Goal: Task Accomplishment & Management: Complete application form

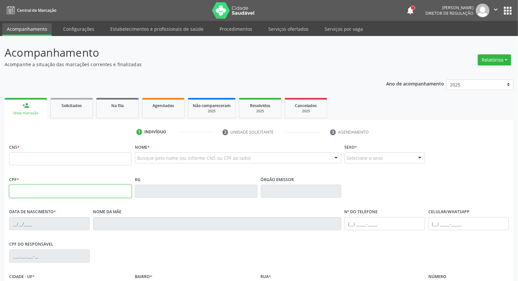
drag, startPoint x: 20, startPoint y: 189, endPoint x: 16, endPoint y: 190, distance: 4.9
click at [17, 190] on input "text" at bounding box center [70, 190] width 122 height 13
type input "043.989.264-37"
type input "703 4088 6976 3000"
type input "28/11/1979"
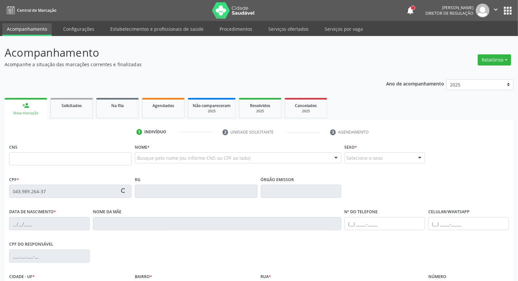
type input "Maria Ana Franco Lima"
type input "[PHONE_NUMBER]"
type input "425"
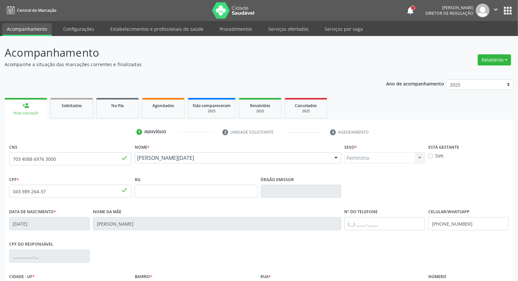
scroll to position [73, 0]
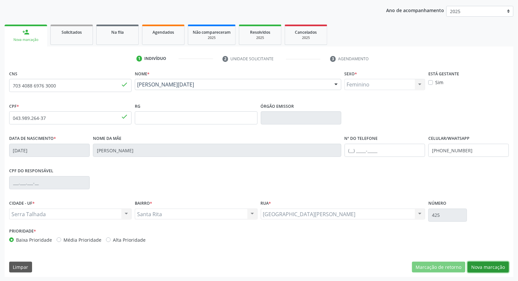
click at [479, 265] on button "Nova marcação" at bounding box center [487, 266] width 41 height 11
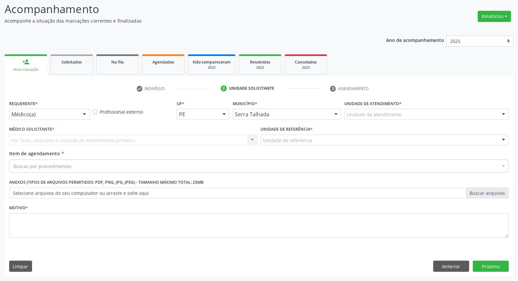
scroll to position [43, 0]
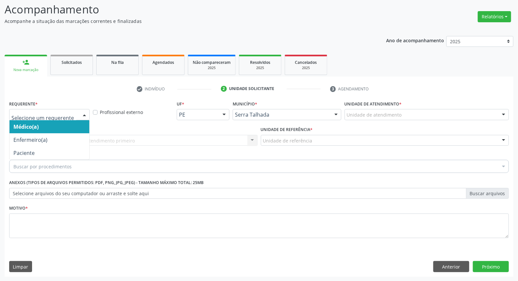
click at [63, 110] on div at bounding box center [49, 114] width 80 height 11
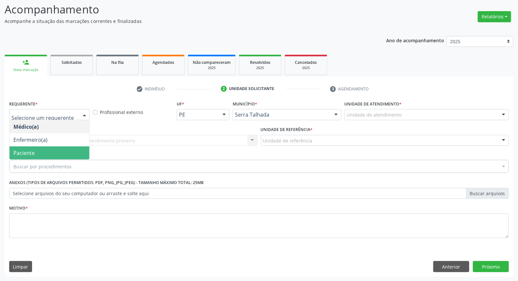
click at [40, 154] on span "Paciente" at bounding box center [49, 152] width 80 height 13
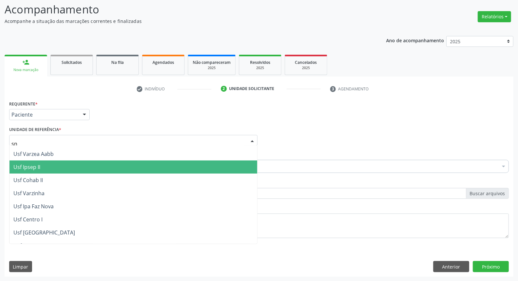
scroll to position [0, 0]
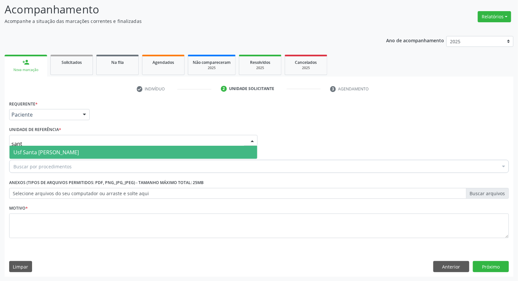
type input "santa"
click at [127, 155] on span "Usf Santa [PERSON_NAME]" at bounding box center [133, 152] width 248 height 13
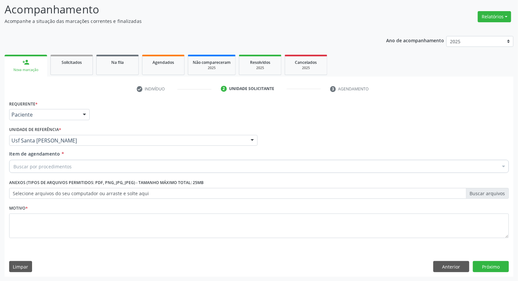
click at [119, 166] on div "Buscar por procedimentos" at bounding box center [258, 166] width 499 height 13
click at [13, 168] on input "Item de agendamento *" at bounding box center [13, 166] width 0 height 13
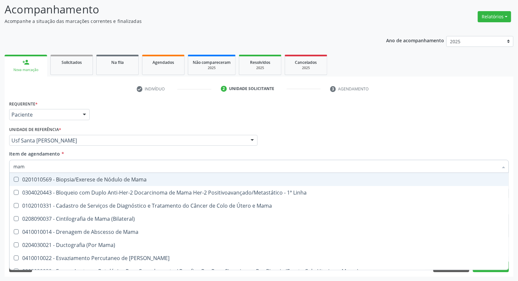
type input "mama"
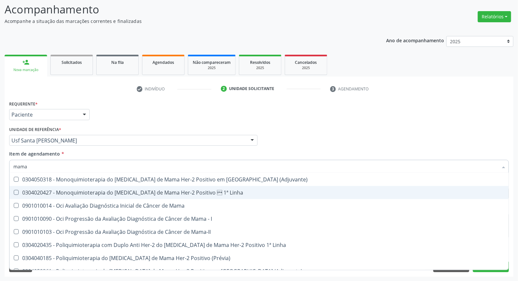
scroll to position [557, 0]
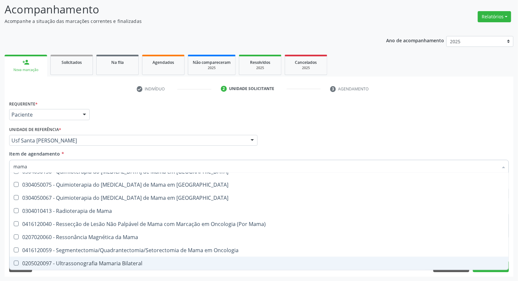
click at [87, 263] on div "0205020097 - Ultrassonografia Mamaria Bilateral" at bounding box center [258, 262] width 491 height 5
checkbox Bilateral "true"
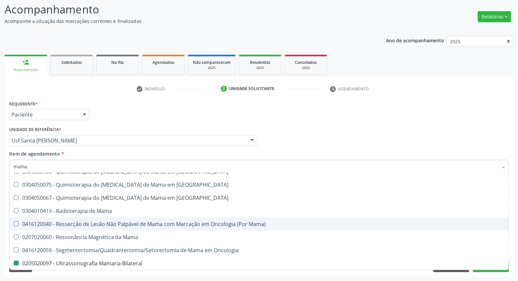
click at [0, 211] on div "Acompanhamento Acompanhe a situação das marcações correntes e finalizadas Relat…" at bounding box center [259, 137] width 518 height 288
checkbox Linha "true"
checkbox Bilateral "false"
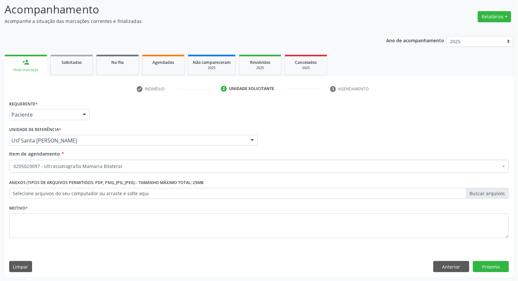
scroll to position [0, 0]
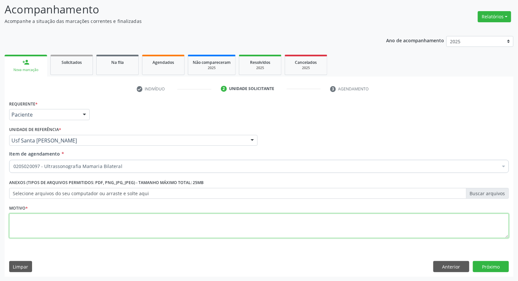
click at [22, 217] on textarea at bounding box center [258, 225] width 499 height 25
type textarea "*"
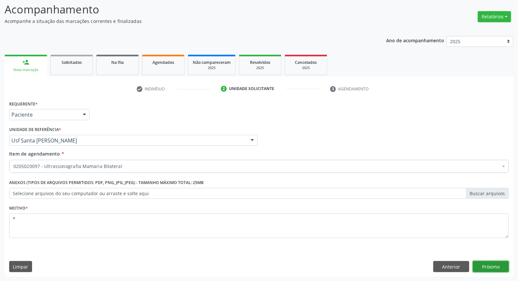
click at [489, 263] on button "Próximo" at bounding box center [491, 266] width 36 height 11
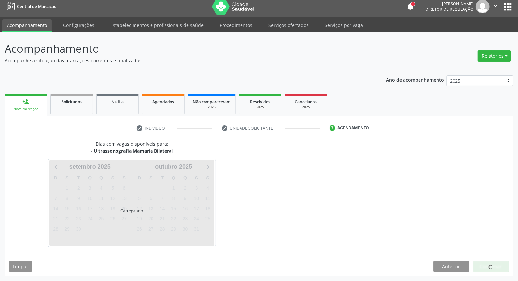
scroll to position [4, 0]
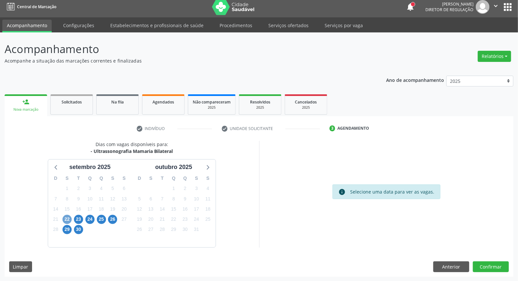
click at [65, 221] on span "22" at bounding box center [66, 219] width 9 height 9
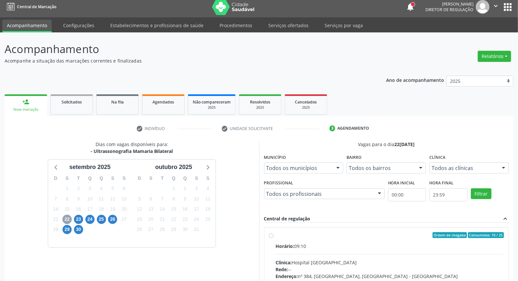
scroll to position [76, 0]
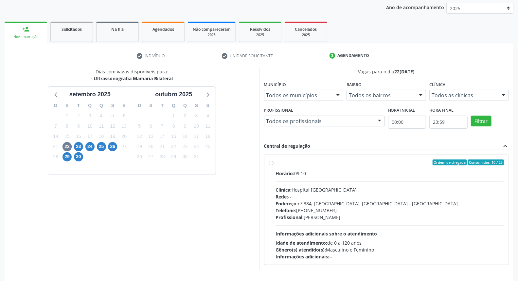
click at [298, 172] on div "Horário: 09:10" at bounding box center [390, 173] width 228 height 7
click at [273, 165] on input "Ordem de chegada Consumidos: 10 / 25 Horário: 09:10 Clínica: Hospital Sao Franc…" at bounding box center [271, 162] width 5 height 6
radio input "true"
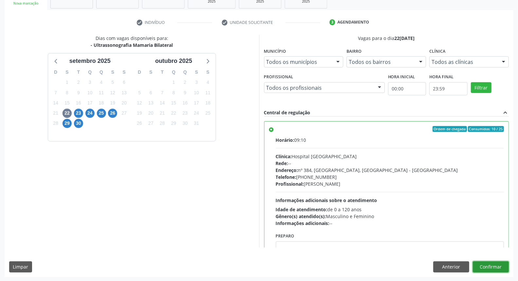
click at [484, 263] on button "Confirmar" at bounding box center [491, 266] width 36 height 11
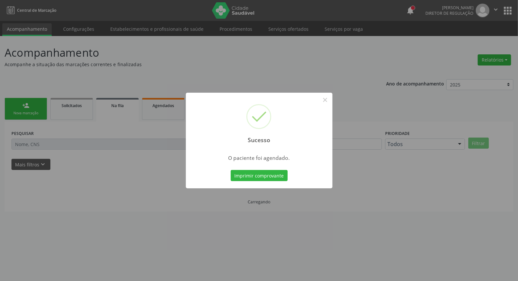
scroll to position [0, 0]
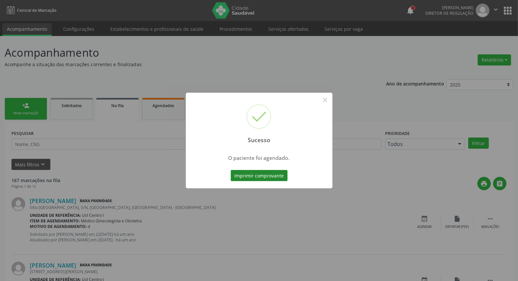
click at [252, 175] on button "Imprimir comprovante" at bounding box center [259, 175] width 57 height 11
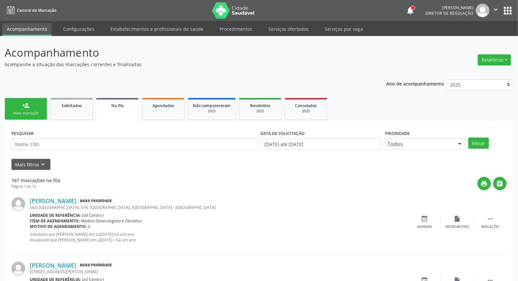
click at [17, 102] on link "person_add Nova marcação" at bounding box center [26, 109] width 43 height 22
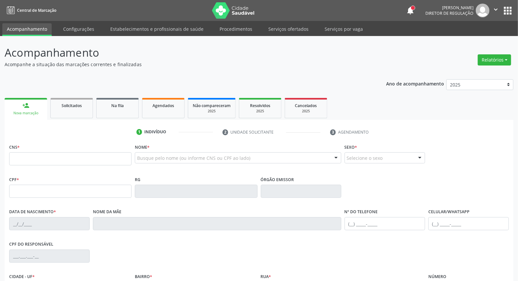
click at [24, 113] on div "Nova marcação" at bounding box center [25, 113] width 33 height 5
click at [24, 195] on input "text" at bounding box center [70, 190] width 122 height 13
type input "114.349.844-51"
type input "700 5031 8690 4056"
type input "02/07/1998"
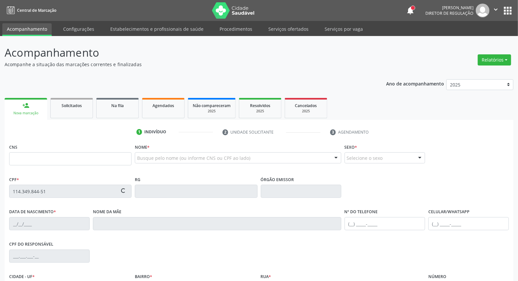
type input "Antonio Carlos Barbosa"
type input "(99) 99999-9999"
type input "085.081.614-92"
type input "S/N"
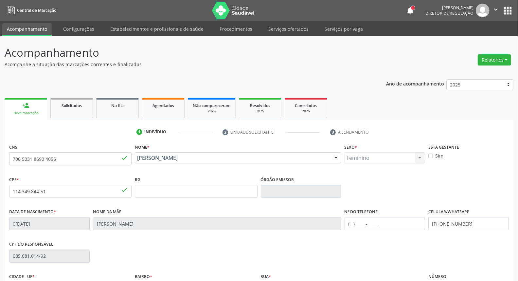
scroll to position [73, 0]
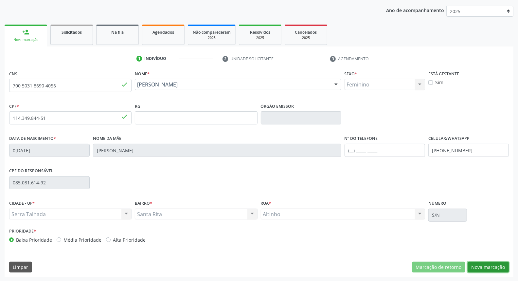
drag, startPoint x: 480, startPoint y: 270, endPoint x: 481, endPoint y: 266, distance: 4.1
click at [480, 269] on button "Nova marcação" at bounding box center [487, 266] width 41 height 11
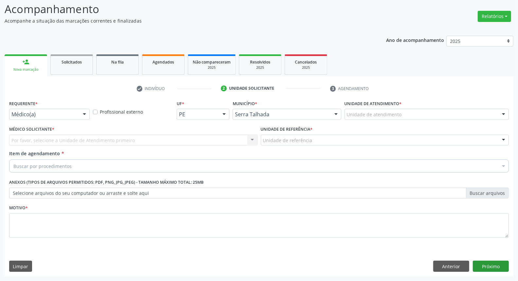
scroll to position [43, 0]
drag, startPoint x: 73, startPoint y: 115, endPoint x: 74, endPoint y: 129, distance: 14.1
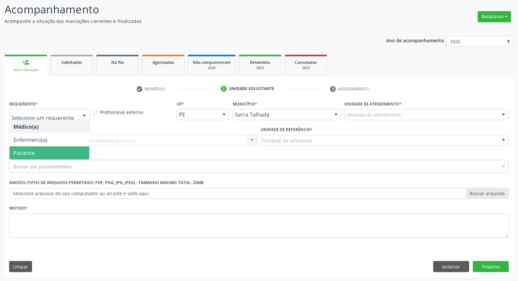
click at [74, 146] on span "Paciente" at bounding box center [49, 152] width 80 height 13
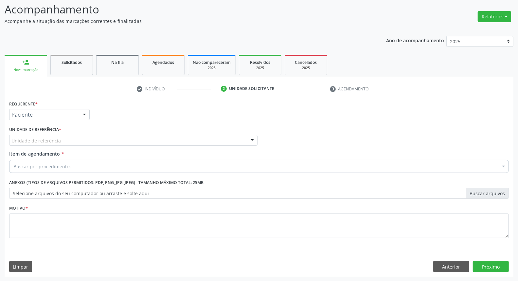
click at [80, 138] on div "Unidade de referência" at bounding box center [133, 140] width 248 height 11
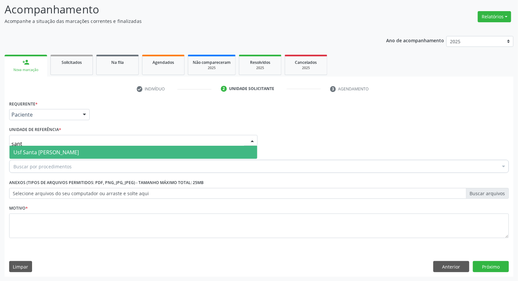
type input "santa"
click at [69, 150] on span "Usf Santa [PERSON_NAME]" at bounding box center [45, 151] width 65 height 7
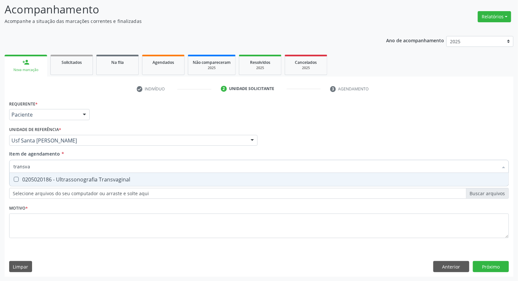
type input "transvag"
click at [67, 180] on div "0205020186 - Ultrassonografia Transvaginal" at bounding box center [258, 179] width 491 height 5
checkbox Transvaginal "true"
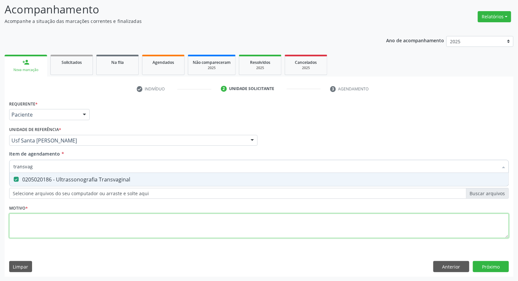
click at [70, 217] on div "Requerente * Paciente Médico(a) Enfermeiro(a) Paciente Nenhum resultado encontr…" at bounding box center [258, 173] width 499 height 148
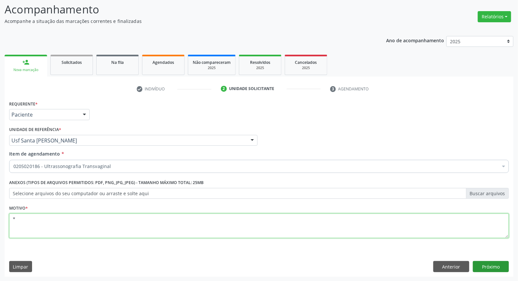
type textarea "*"
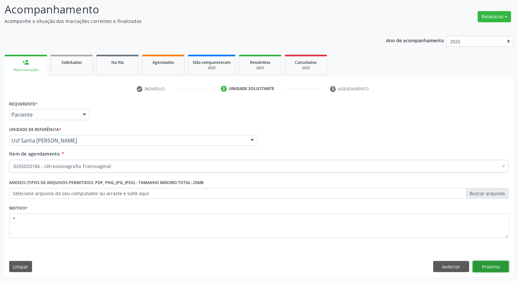
click at [498, 261] on button "Próximo" at bounding box center [491, 266] width 36 height 11
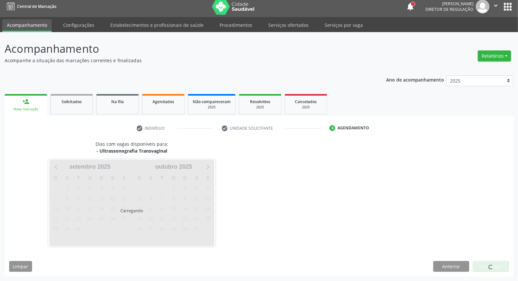
scroll to position [4, 0]
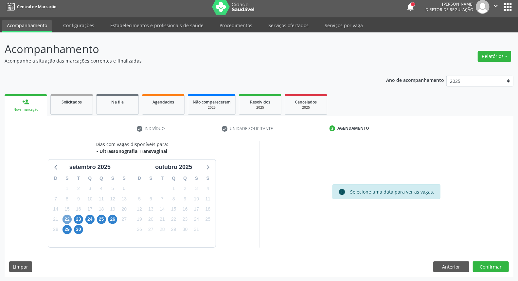
click at [69, 217] on span "22" at bounding box center [66, 219] width 9 height 9
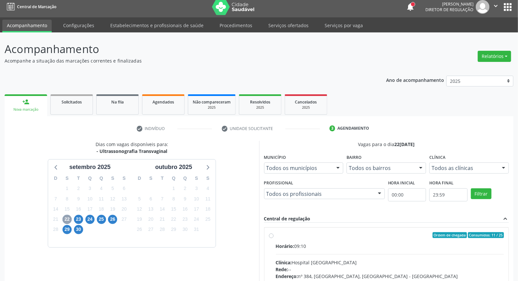
scroll to position [98, 0]
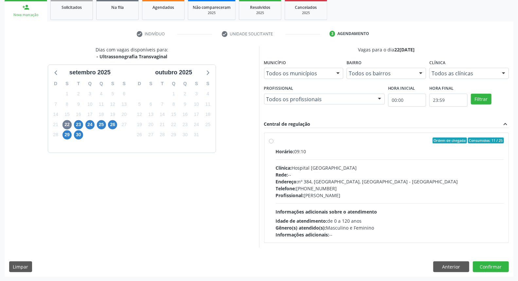
click at [321, 154] on div "Horário: 09:10" at bounding box center [390, 151] width 228 height 7
click at [273, 143] on input "Ordem de chegada Consumidos: 11 / 25 Horário: 09:10 Clínica: Hospital Sao Franc…" at bounding box center [271, 140] width 5 height 6
radio input "true"
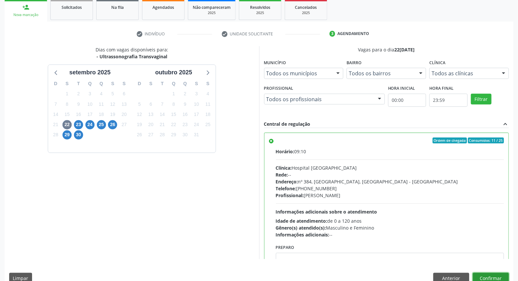
click at [491, 275] on button "Confirmar" at bounding box center [491, 277] width 36 height 11
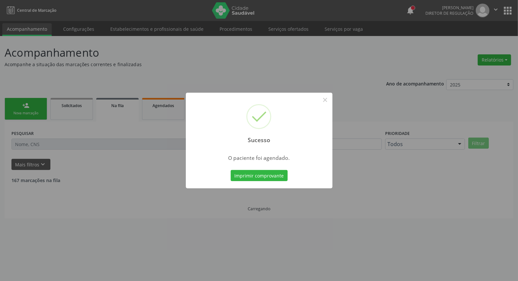
scroll to position [0, 0]
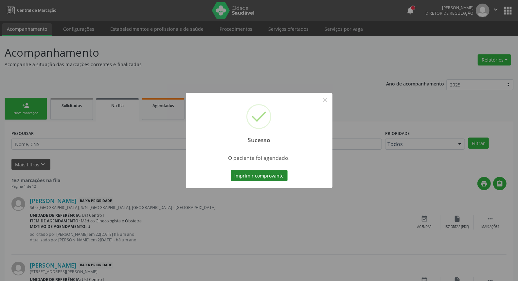
click at [263, 177] on button "Imprimir comprovante" at bounding box center [259, 175] width 57 height 11
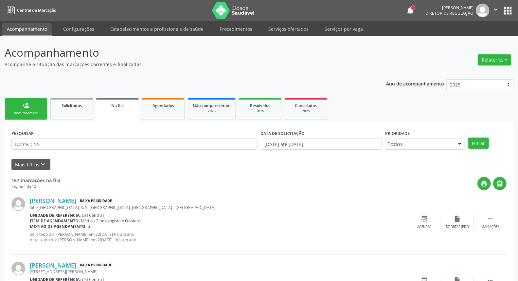
click at [22, 109] on link "person_add Nova marcação" at bounding box center [26, 109] width 43 height 22
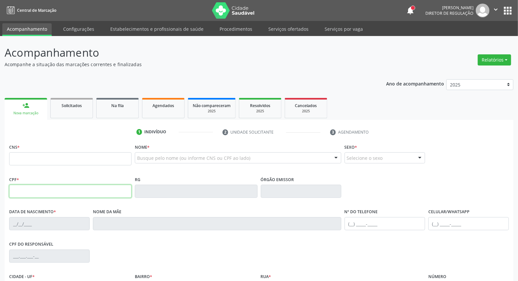
click at [26, 193] on input "text" at bounding box center [70, 190] width 122 height 13
type input "122.552.654-00"
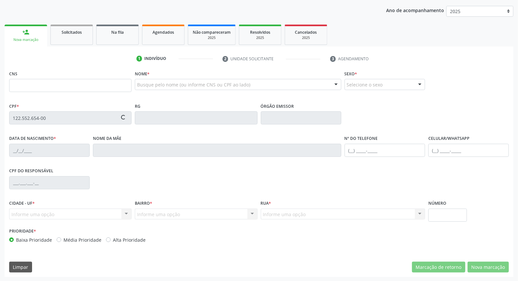
type input "166 0209 2473 0004"
type input "20/03/1996"
type input "Maria da Penha Soares"
type input "[PHONE_NUMBER]"
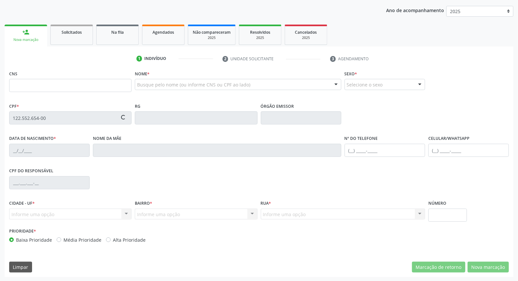
type input "S/N"
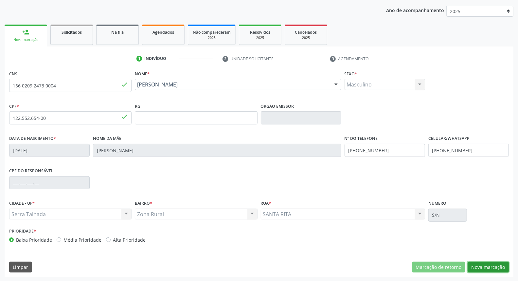
click at [495, 265] on button "Nova marcação" at bounding box center [487, 266] width 41 height 11
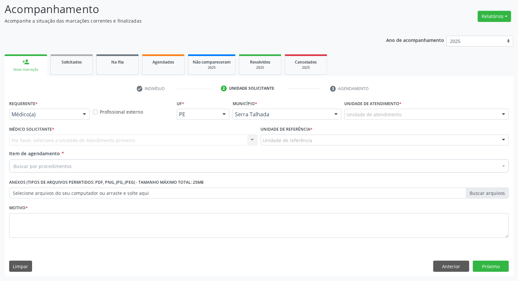
scroll to position [43, 0]
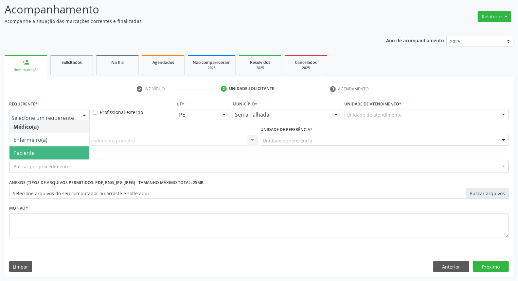
click at [50, 152] on span "Paciente" at bounding box center [49, 152] width 80 height 13
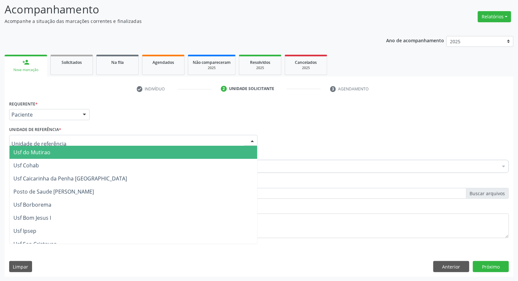
click at [65, 141] on div at bounding box center [133, 140] width 248 height 11
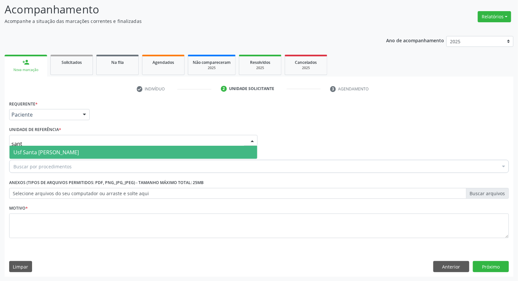
type input "santa"
click at [64, 150] on span "Usf Santa [PERSON_NAME]" at bounding box center [45, 151] width 65 height 7
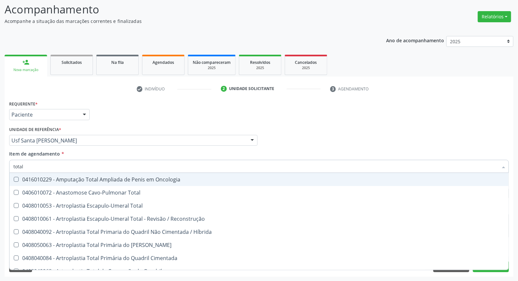
type input "total"
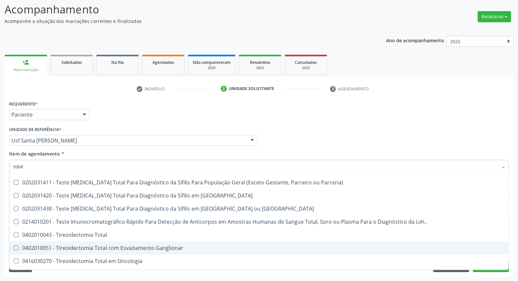
scroll to position [1080, 0]
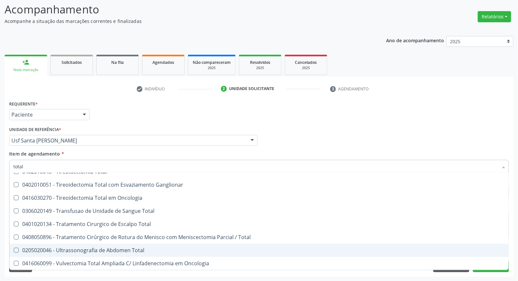
click at [146, 249] on div "0205020046 - Ultrassonografia de Abdomen Total" at bounding box center [258, 249] width 491 height 5
checkbox Total "true"
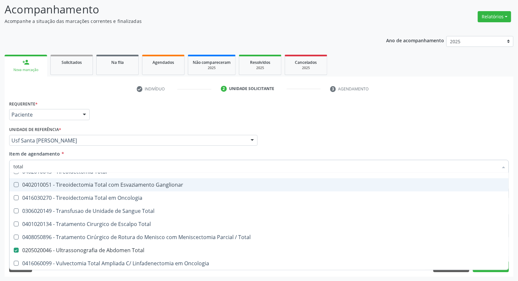
click at [299, 130] on div "Médico Solicitante Por favor, selecione a Unidade de Atendimento primeiro Nenhu…" at bounding box center [259, 138] width 503 height 26
checkbox Total "true"
checkbox Total "false"
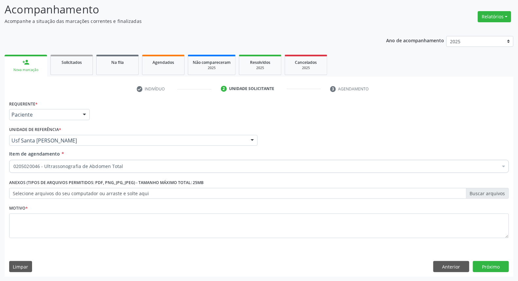
scroll to position [0, 0]
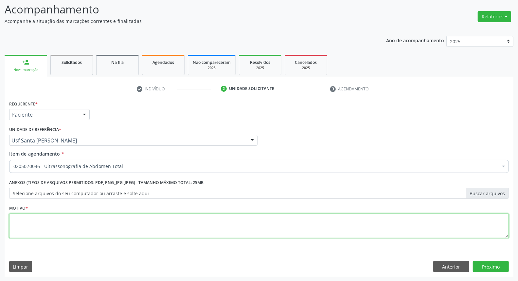
click at [38, 228] on textarea at bounding box center [258, 225] width 499 height 25
type textarea "*"
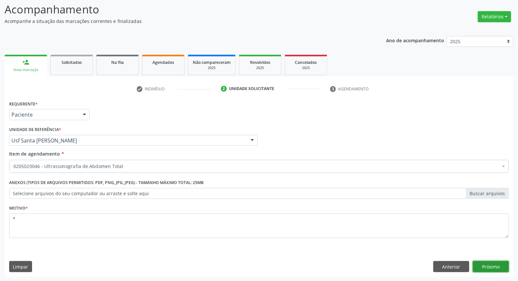
click at [487, 269] on button "Próximo" at bounding box center [491, 266] width 36 height 11
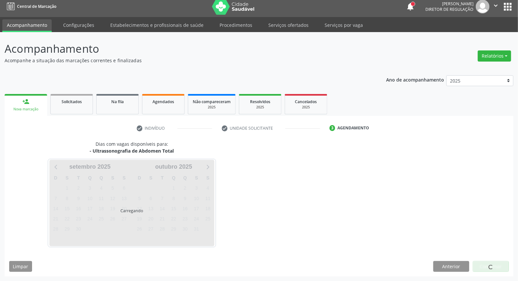
scroll to position [4, 0]
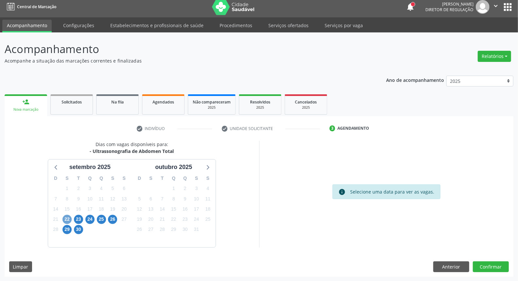
click at [64, 217] on span "22" at bounding box center [66, 219] width 9 height 9
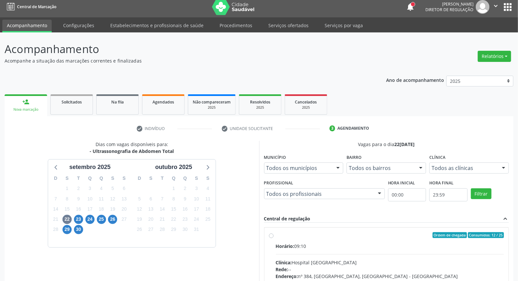
drag, startPoint x: 331, startPoint y: 235, endPoint x: 312, endPoint y: 226, distance: 21.1
click at [326, 230] on div "Ordem de chegada Consumidos: 12 / 25 Horário: 09:10 Clínica: Hospital Sao Franc…" at bounding box center [386, 282] width 244 height 110
radio input "true"
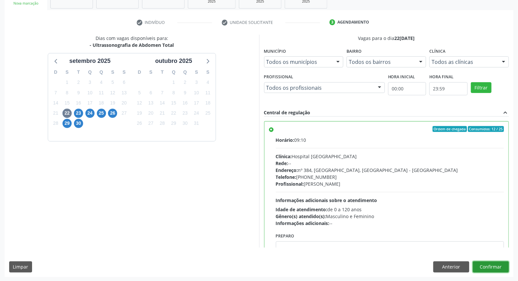
click at [482, 267] on button "Confirmar" at bounding box center [491, 266] width 36 height 11
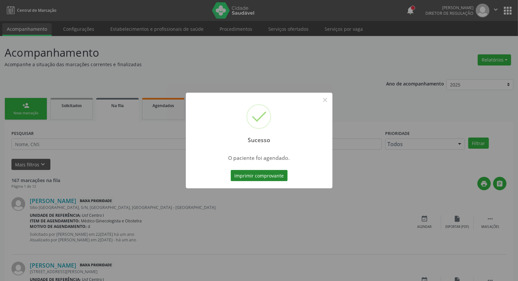
click at [266, 177] on button "Imprimir comprovante" at bounding box center [259, 175] width 57 height 11
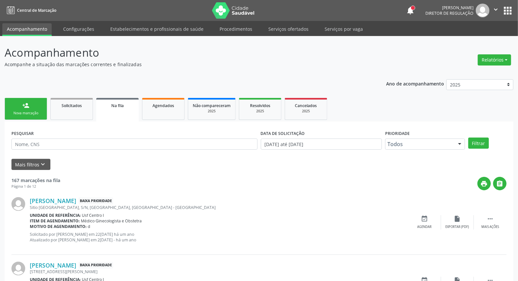
click at [18, 102] on link "person_add Nova marcação" at bounding box center [26, 109] width 43 height 22
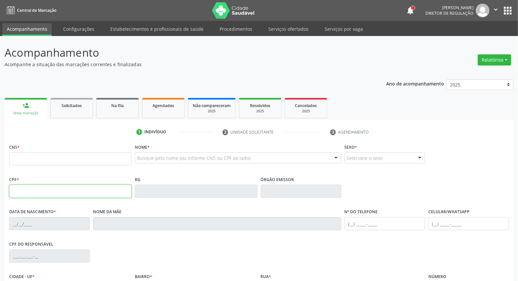
click at [33, 193] on input "text" at bounding box center [70, 190] width 122 height 13
type input "121.180.804-17"
type input "705 2014 0352 6072"
type input "18/03/1997"
type input "Maria de Lourdes Pereira da Silva"
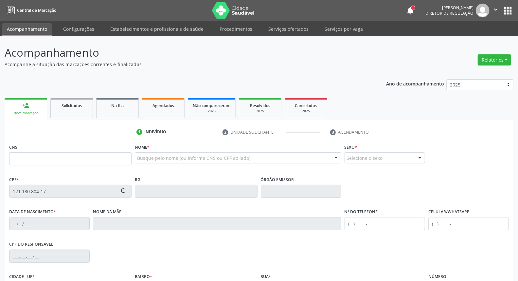
type input "[PHONE_NUMBER]"
type input "S/N"
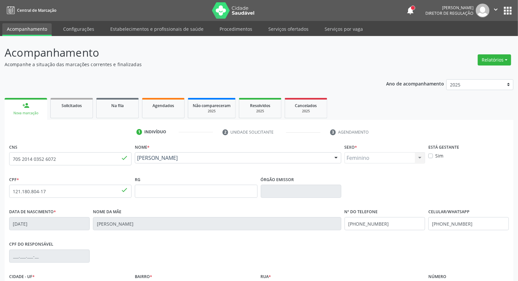
scroll to position [73, 0]
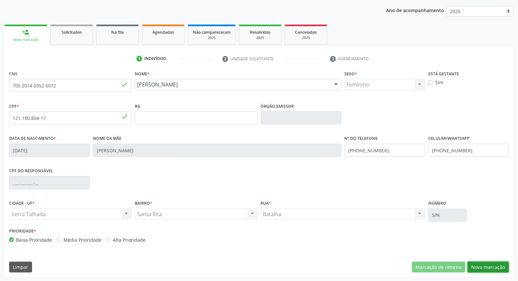
click at [488, 264] on button "Nova marcação" at bounding box center [487, 266] width 41 height 11
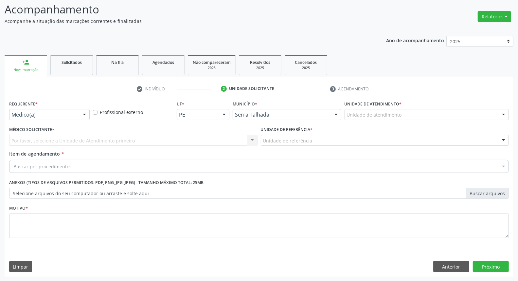
click at [69, 120] on div "Requerente * Médico(a) Médico(a) Enfermeiro(a) Paciente Nenhum resultado encont…" at bounding box center [50, 112] width 84 height 26
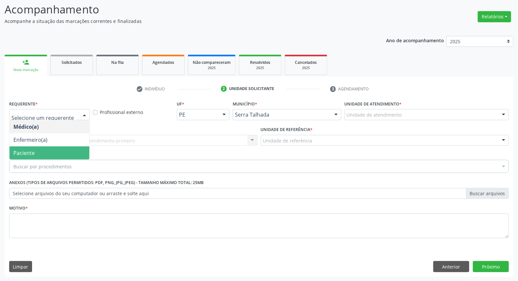
click at [61, 151] on span "Paciente" at bounding box center [49, 152] width 80 height 13
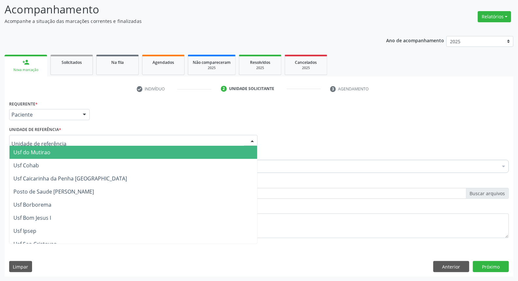
click at [69, 138] on div at bounding box center [133, 140] width 248 height 11
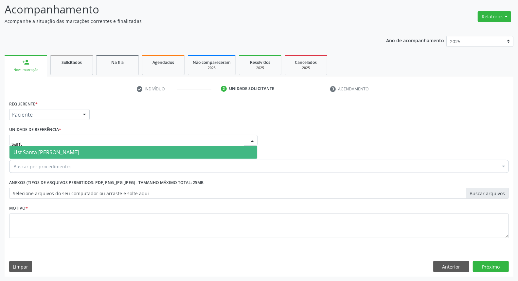
type input "santa"
click at [74, 153] on span "Usf Santa [PERSON_NAME]" at bounding box center [45, 151] width 65 height 7
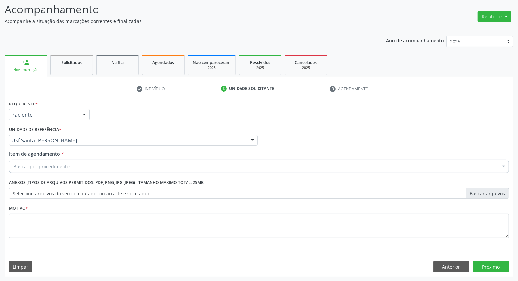
click at [75, 166] on div "Buscar por procedimentos" at bounding box center [258, 166] width 499 height 13
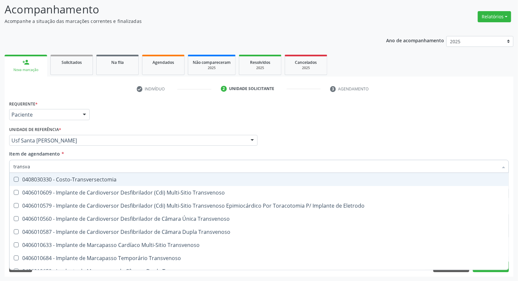
type input "transvag"
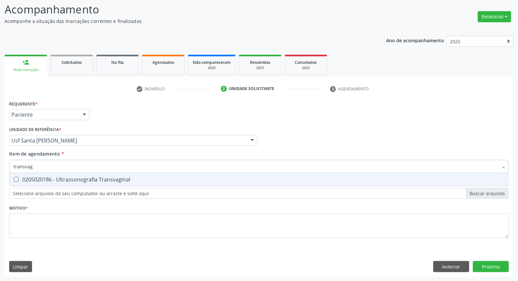
drag, startPoint x: 73, startPoint y: 178, endPoint x: 69, endPoint y: 207, distance: 29.7
click at [73, 179] on div "0205020186 - Ultrassonografia Transvaginal" at bounding box center [258, 179] width 491 height 5
checkbox Transvaginal "true"
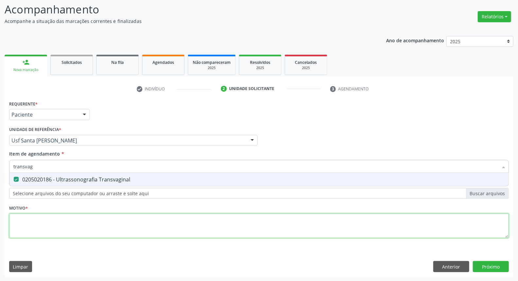
click at [66, 225] on div "Requerente * Paciente Médico(a) Enfermeiro(a) Paciente Nenhum resultado encontr…" at bounding box center [258, 173] width 499 height 148
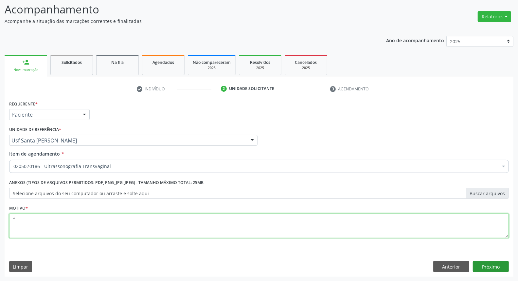
type textarea "*"
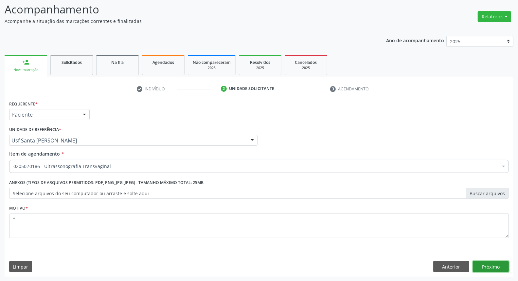
click at [487, 263] on button "Próximo" at bounding box center [491, 266] width 36 height 11
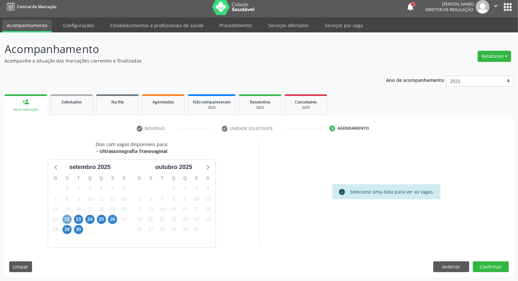
click at [69, 218] on span "22" at bounding box center [66, 219] width 9 height 9
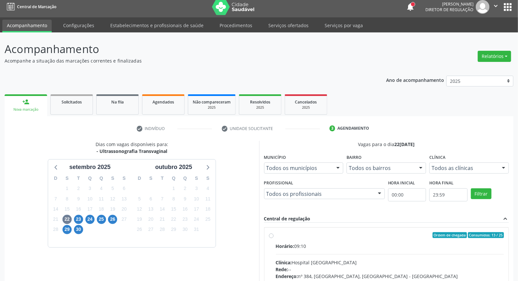
click at [311, 234] on div "Ordem de chegada Consumidos: 13 / 25" at bounding box center [390, 235] width 228 height 6
click at [273, 234] on input "Ordem de chegada Consumidos: 13 / 25 Horário: 09:10 Clínica: Hospital Sao Franc…" at bounding box center [271, 235] width 5 height 6
radio input "true"
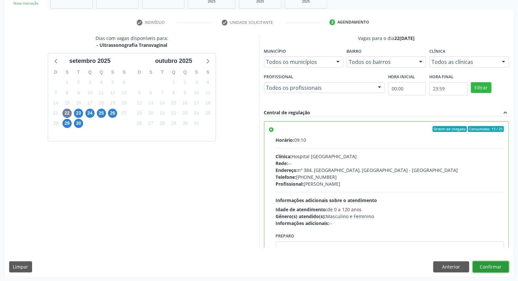
click at [481, 266] on button "Confirmar" at bounding box center [491, 266] width 36 height 11
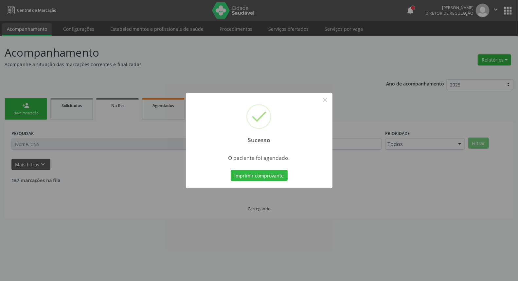
scroll to position [0, 0]
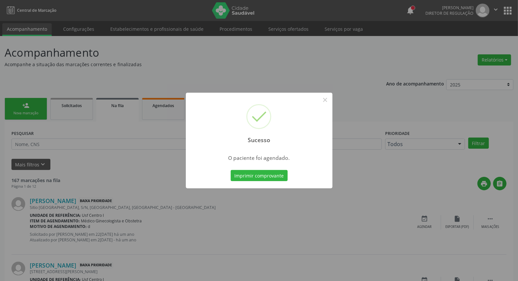
click at [231, 170] on button "Imprimir comprovante" at bounding box center [259, 175] width 57 height 11
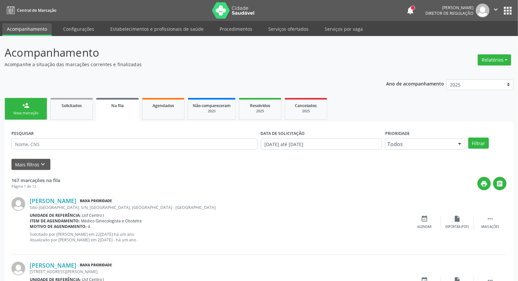
click at [30, 112] on div "Nova marcação" at bounding box center [25, 113] width 33 height 5
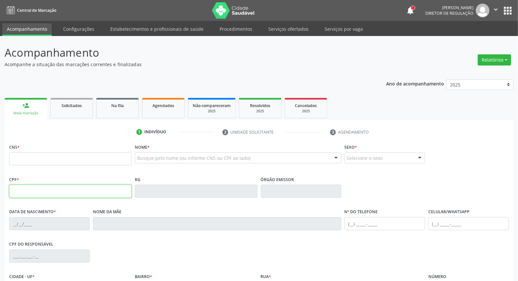
click at [49, 195] on input "text" at bounding box center [70, 190] width 122 height 13
type input "101.465.414-99"
type input "898 0037 2164 9356"
type input "11/10/1992"
type input "Luiz Pereira Diniz"
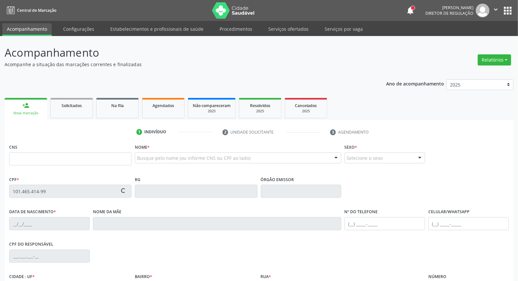
type input "(99) 99999-9999"
type input "097.004.424-03"
type input "S/N"
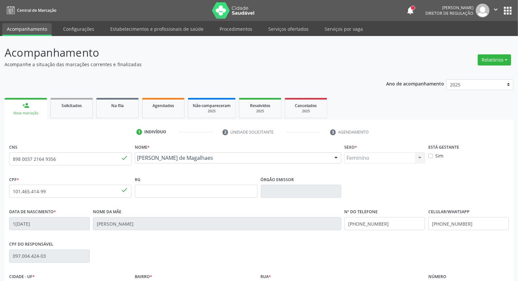
scroll to position [73, 0]
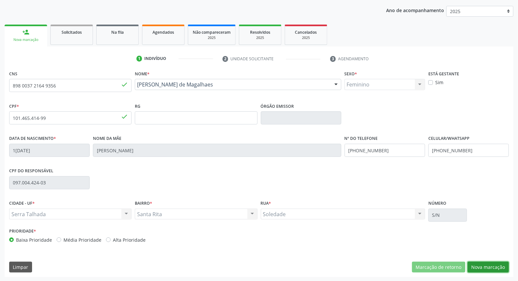
click at [474, 267] on button "Nova marcação" at bounding box center [487, 266] width 41 height 11
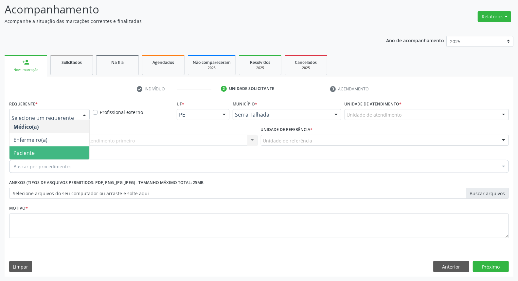
click at [34, 149] on span "Paciente" at bounding box center [23, 152] width 21 height 7
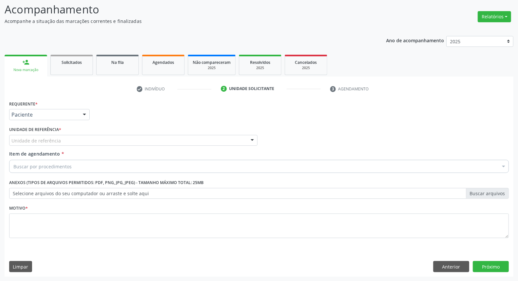
click at [40, 136] on div "Unidade de referência" at bounding box center [133, 140] width 248 height 11
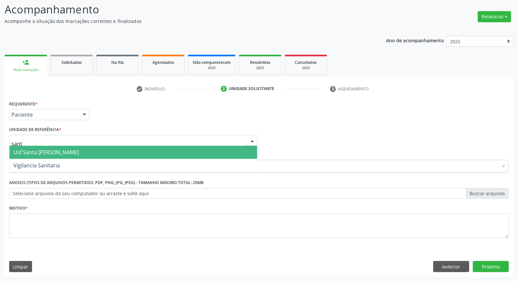
type input "santa"
click at [58, 149] on span "Usf Santa [PERSON_NAME]" at bounding box center [45, 151] width 65 height 7
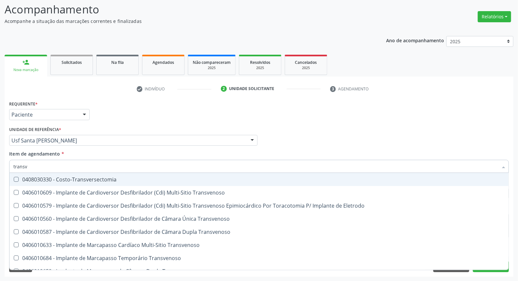
type input "transva"
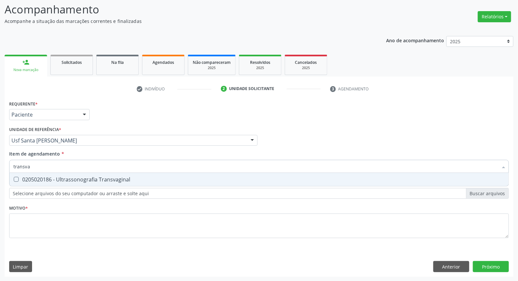
click at [70, 179] on div "0205020186 - Ultrassonografia Transvaginal" at bounding box center [258, 179] width 491 height 5
checkbox Transvaginal "true"
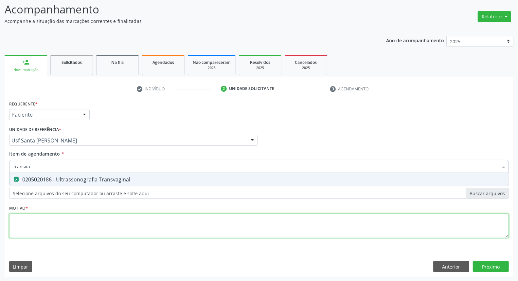
click at [63, 223] on div "Requerente * Paciente Médico(a) Enfermeiro(a) Paciente Nenhum resultado encontr…" at bounding box center [258, 173] width 499 height 148
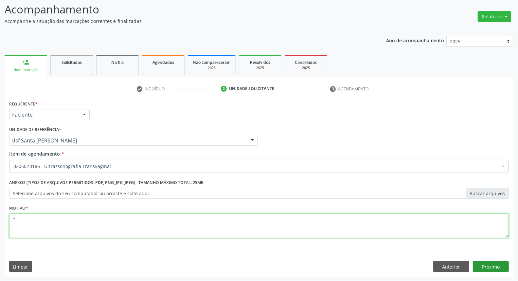
type textarea "*"
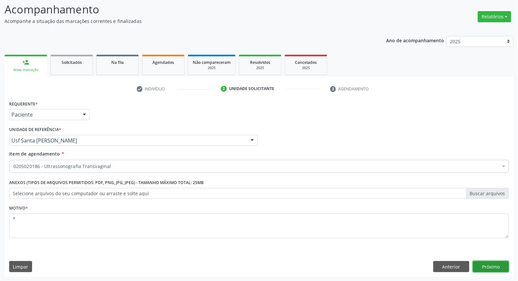
click at [484, 268] on button "Próximo" at bounding box center [491, 266] width 36 height 11
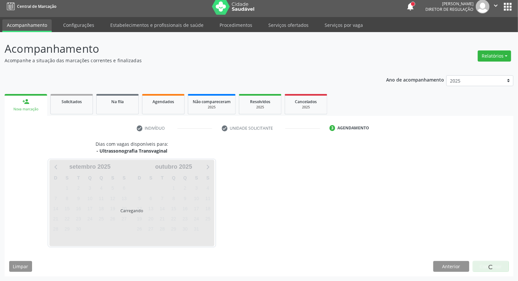
scroll to position [4, 0]
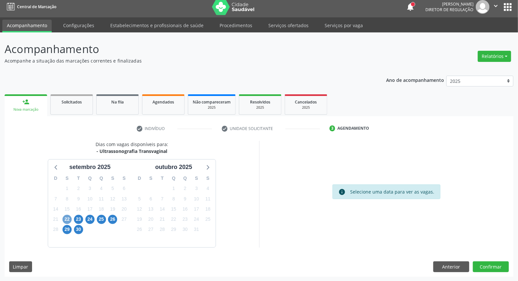
click at [67, 220] on span "22" at bounding box center [66, 219] width 9 height 9
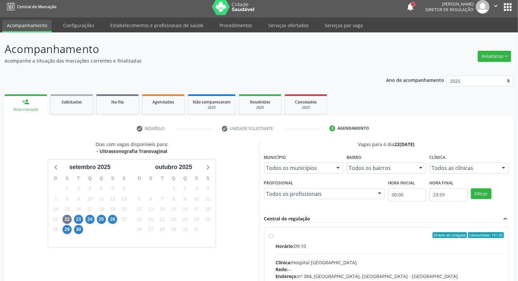
click at [328, 238] on label "Ordem de chegada Consumidos: 14 / 25 Horário: 09:10 Clínica: Hospital Sao Franc…" at bounding box center [390, 282] width 228 height 100
click at [273, 238] on input "Ordem de chegada Consumidos: 14 / 25 Horário: 09:10 Clínica: Hospital Sao Franc…" at bounding box center [271, 235] width 5 height 6
radio input "true"
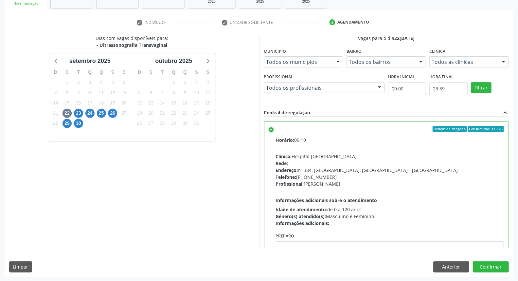
scroll to position [32, 0]
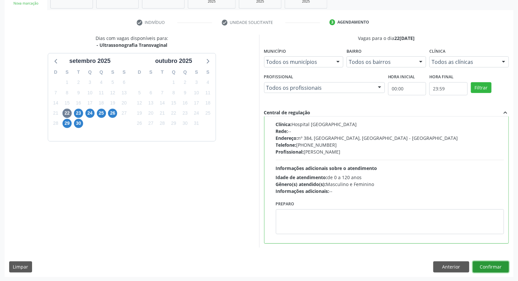
click at [479, 267] on button "Confirmar" at bounding box center [491, 266] width 36 height 11
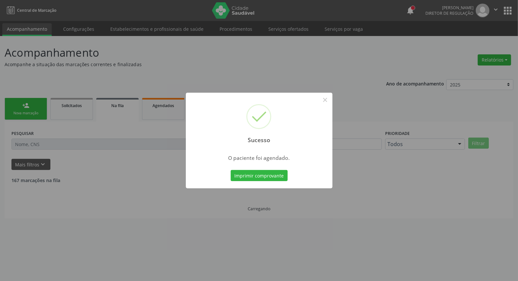
scroll to position [0, 0]
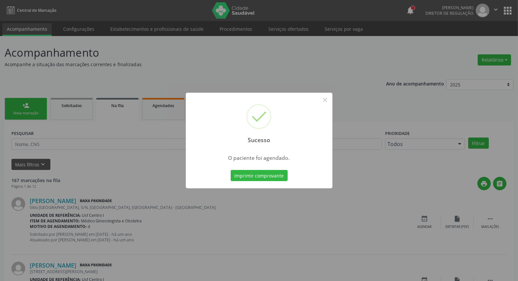
click at [231, 170] on button "Imprimir comprovante" at bounding box center [259, 175] width 57 height 11
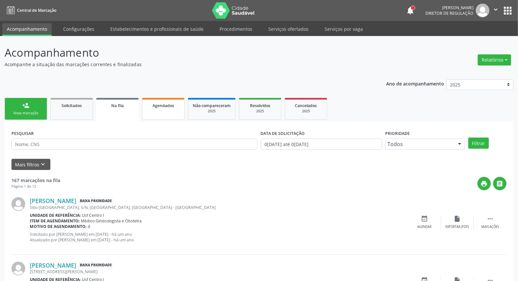
click at [156, 103] on span "Agendados" at bounding box center [163, 106] width 22 height 6
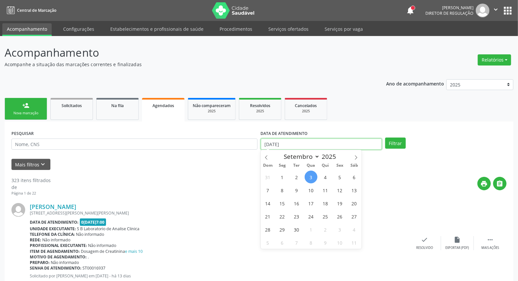
click at [307, 145] on input "[DATE]" at bounding box center [321, 143] width 121 height 11
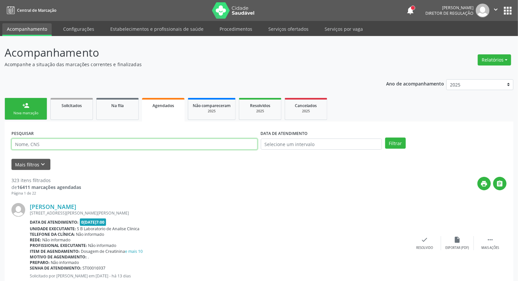
click at [247, 146] on input "text" at bounding box center [134, 143] width 246 height 11
click at [385, 137] on button "Filtrar" at bounding box center [395, 142] width 21 height 11
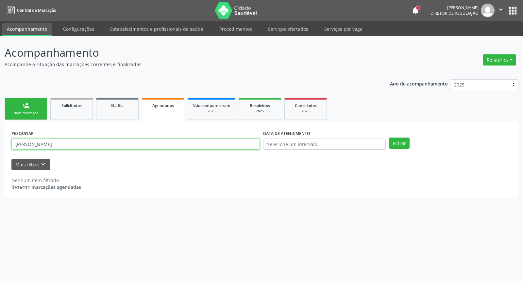
click at [148, 138] on input "[PERSON_NAME]" at bounding box center [135, 143] width 249 height 11
click at [146, 142] on input "[PERSON_NAME]" at bounding box center [135, 143] width 249 height 11
paste input "706201548776167"
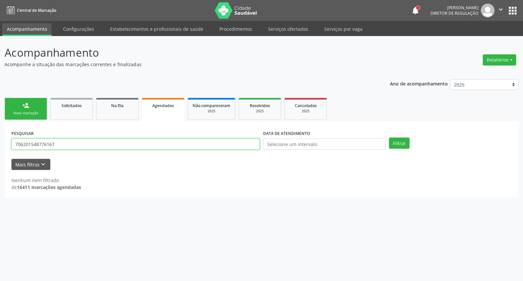
type input "706201548776167"
click at [389, 137] on button "Filtrar" at bounding box center [399, 142] width 21 height 11
click at [20, 110] on link "person_add Nova marcação" at bounding box center [26, 109] width 43 height 22
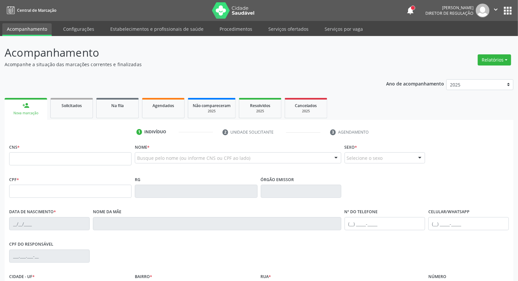
click at [164, 125] on div "1 Indivíduo 2 Unidade solicitante 3 Agendamento CNS * Nome * Busque pelo nome (…" at bounding box center [259, 235] width 508 height 230
click at [166, 112] on link "Agendados" at bounding box center [163, 108] width 43 height 20
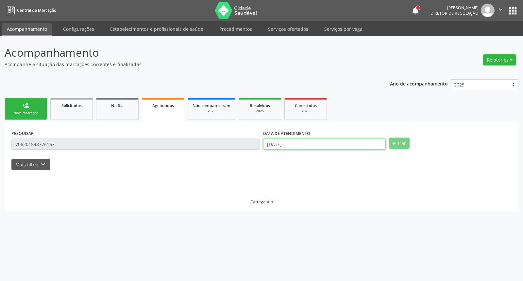
click at [299, 143] on input "[DATE]" at bounding box center [324, 143] width 123 height 11
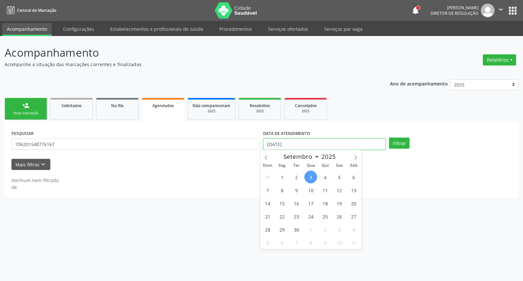
click at [298, 143] on input "[DATE]" at bounding box center [324, 143] width 123 height 11
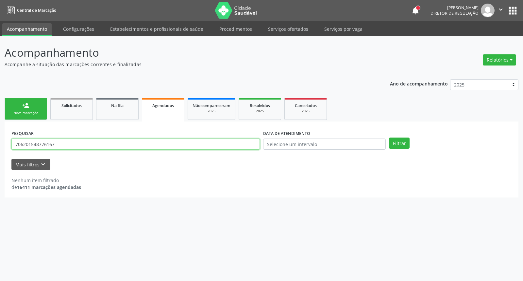
click at [232, 143] on input "706201548776167" at bounding box center [135, 143] width 249 height 11
type input "10146541499"
click at [389, 137] on button "Filtrar" at bounding box center [399, 142] width 21 height 11
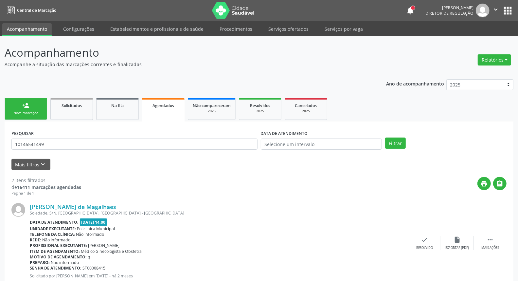
scroll to position [114, 0]
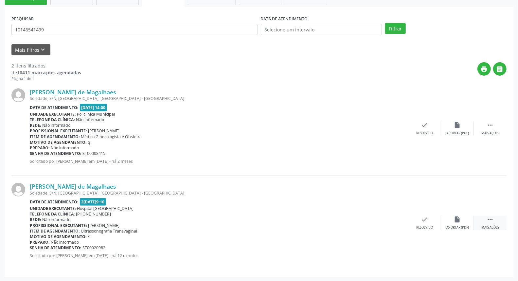
click at [490, 216] on icon "" at bounding box center [489, 218] width 7 height 7
click at [363, 217] on div "print Imprimir" at bounding box center [359, 222] width 33 height 14
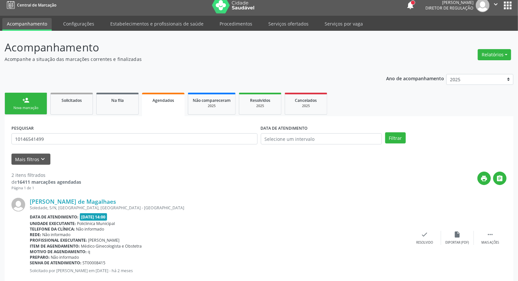
click at [25, 97] on div "person_add" at bounding box center [25, 99] width 7 height 7
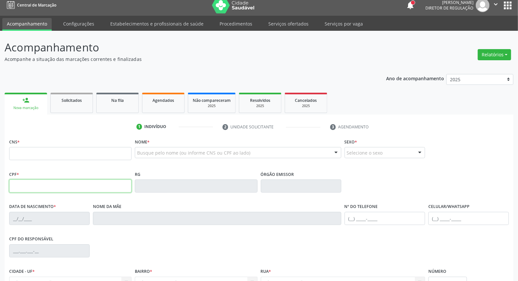
click at [40, 190] on input "text" at bounding box center [70, 185] width 122 height 13
type input "039.909.064-96"
type input "898 0037 3149 0732"
type input "[DATE]"
type input "Valdeci [PERSON_NAME]"
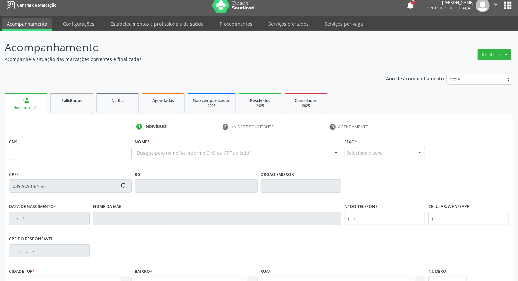
type input "[PHONE_NUMBER]"
type input "704.397.104-72"
type input "S/N"
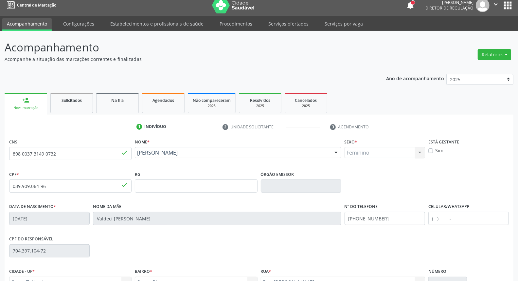
scroll to position [73, 0]
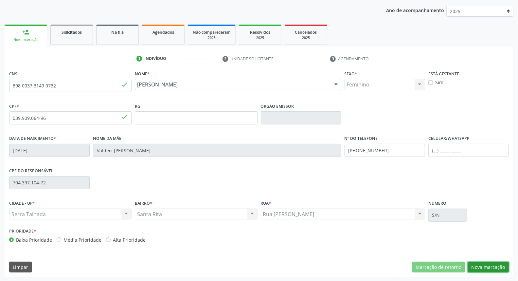
click at [490, 267] on button "Nova marcação" at bounding box center [487, 266] width 41 height 11
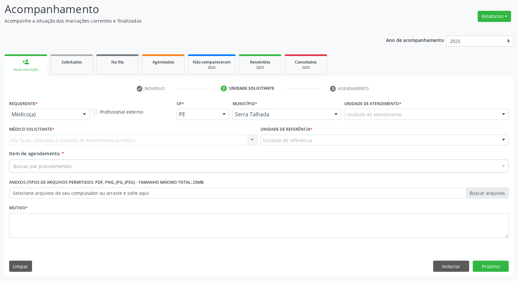
scroll to position [43, 0]
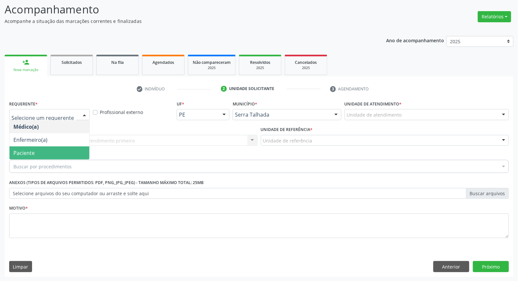
click at [67, 152] on span "Paciente" at bounding box center [49, 152] width 80 height 13
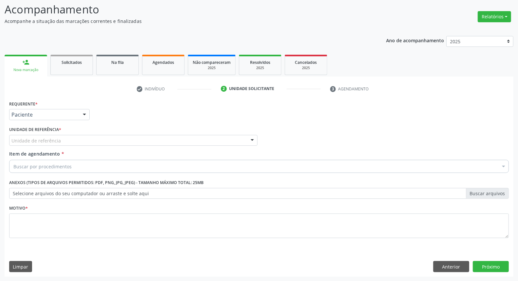
click at [74, 138] on div "Unidade de referência" at bounding box center [133, 140] width 248 height 11
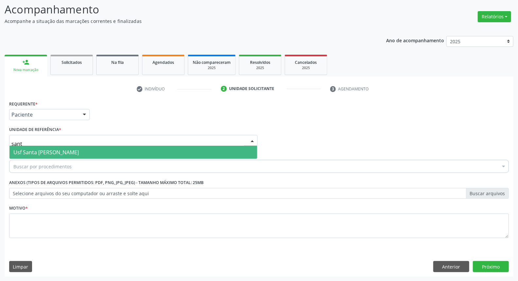
type input "santa"
click at [71, 152] on span "Usf Santa [PERSON_NAME]" at bounding box center [45, 151] width 65 height 7
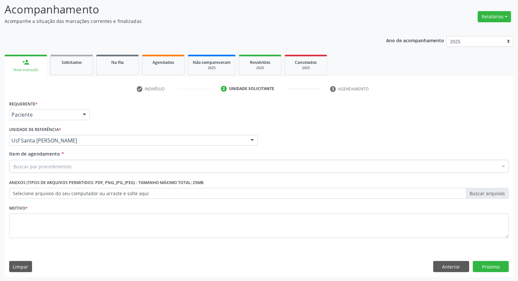
click at [73, 165] on div "Buscar por procedimentos" at bounding box center [258, 166] width 499 height 13
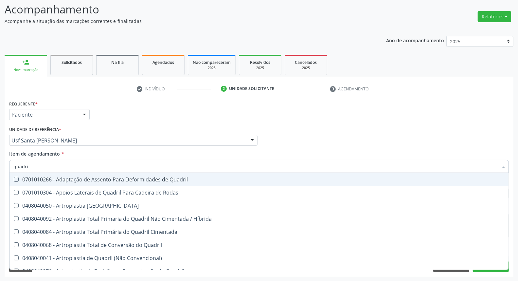
type input "quadril"
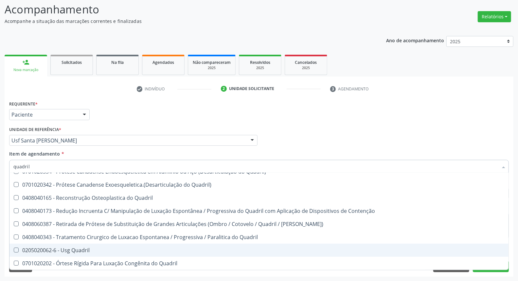
click at [64, 248] on div "0205020062-6 - Usg Quadril" at bounding box center [258, 249] width 491 height 5
checkbox Quadril "true"
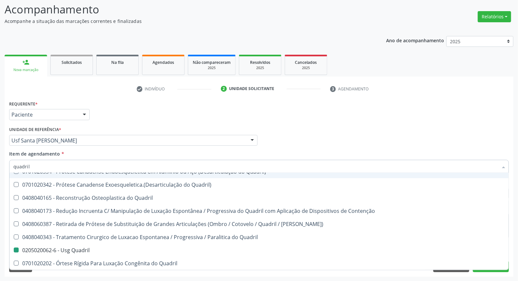
click at [264, 138] on div "Médico Solicitante Por favor, selecione a Unidade de Atendimento primeiro Nenhu…" at bounding box center [259, 138] width 503 height 26
checkbox Rodas "true"
checkbox Quadril "false"
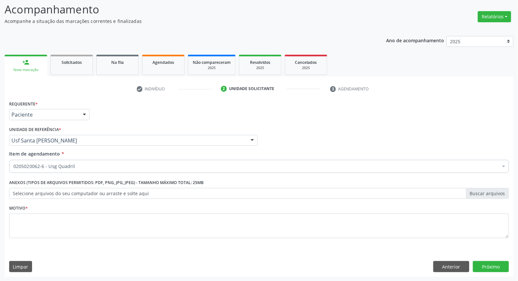
scroll to position [0, 0]
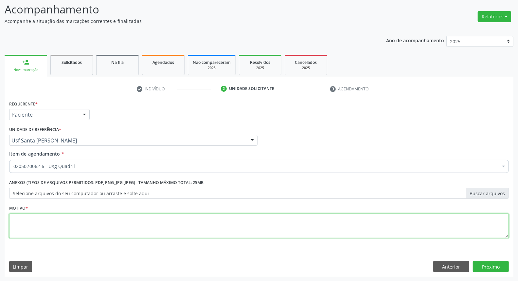
click at [73, 225] on textarea at bounding box center [258, 225] width 499 height 25
type textarea "*"
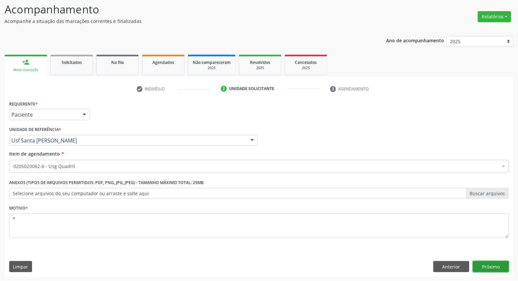
click at [500, 266] on button "Próximo" at bounding box center [491, 266] width 36 height 11
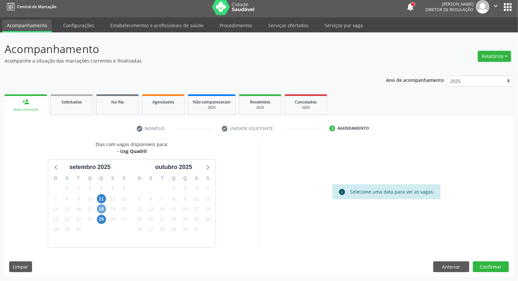
click at [99, 208] on span "18" at bounding box center [101, 208] width 9 height 9
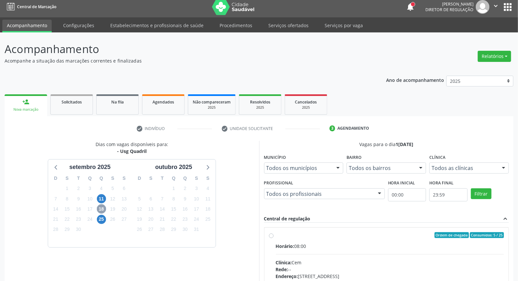
scroll to position [40, 0]
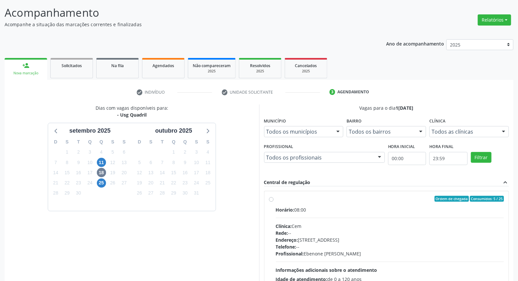
click at [335, 198] on div "Ordem de chegada Consumidos: 5 / 25" at bounding box center [390, 199] width 228 height 6
click at [273, 198] on input "Ordem de chegada Consumidos: 5 / 25 Horário: 08:00 Clínica: Cem Rede: -- Endere…" at bounding box center [271, 199] width 5 height 6
radio input "true"
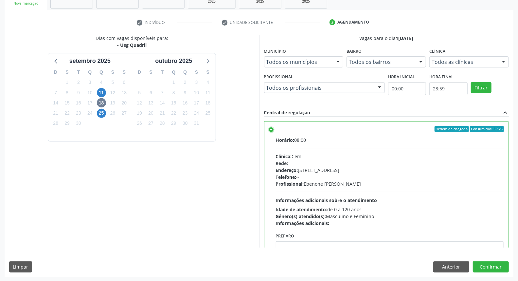
scroll to position [32, 0]
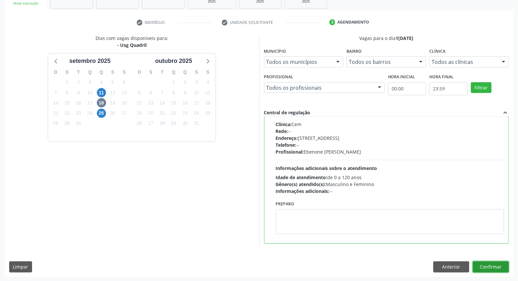
click at [487, 267] on button "Confirmar" at bounding box center [491, 266] width 36 height 11
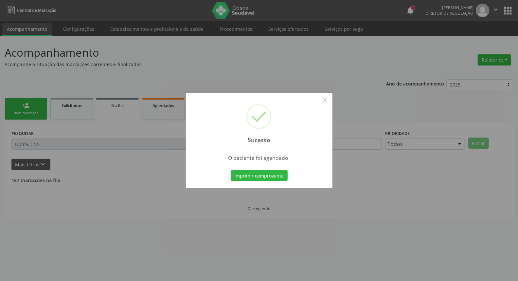
scroll to position [0, 0]
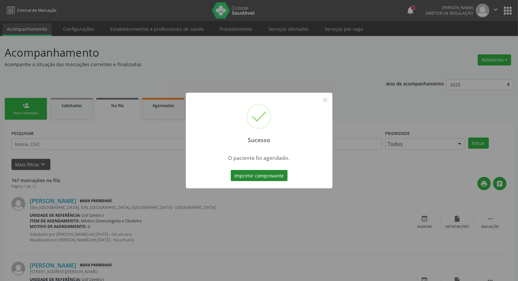
click at [247, 177] on button "Imprimir comprovante" at bounding box center [259, 175] width 57 height 11
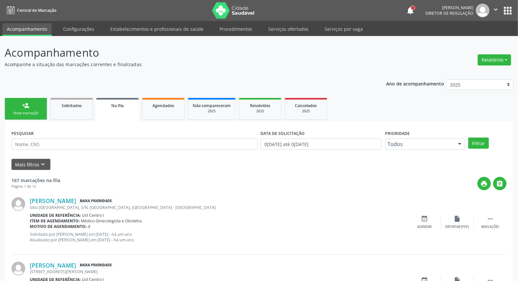
click at [35, 106] on link "person_add Nova marcação" at bounding box center [26, 109] width 43 height 22
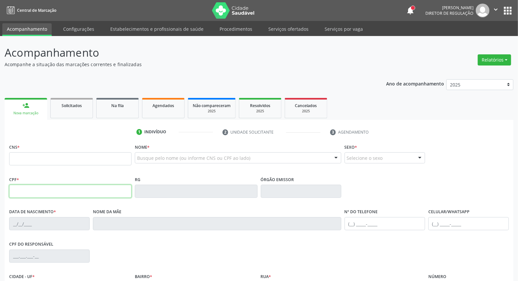
click at [43, 187] on input "text" at bounding box center [70, 190] width 122 height 13
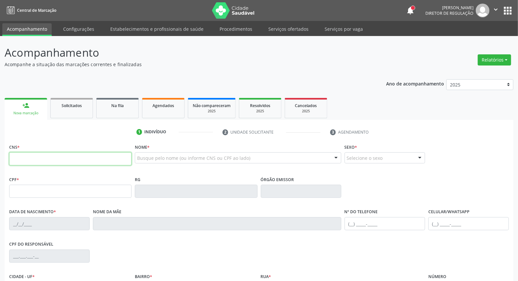
click at [28, 162] on input "text" at bounding box center [70, 158] width 122 height 13
type input "163 7793 0225 0006"
type input "068.886.054-00"
type input "[DATE]"
type input "[PERSON_NAME]"
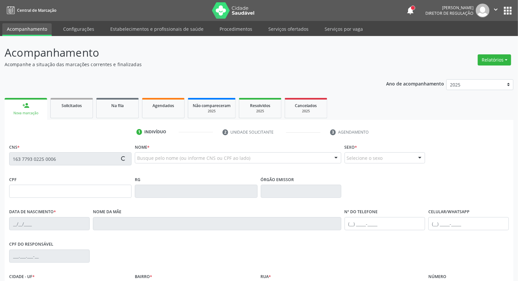
type input "[PHONE_NUMBER]"
type input "S/N"
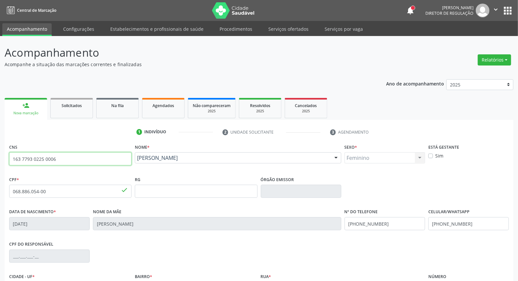
click at [0, 167] on div "Acompanhamento Acompanhe a situação das marcações correntes e finalizadas Relat…" at bounding box center [259, 195] width 518 height 319
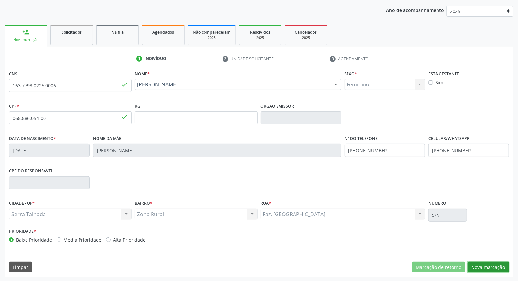
click at [492, 266] on button "Nova marcação" at bounding box center [487, 266] width 41 height 11
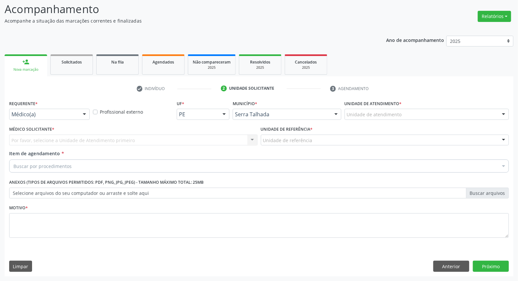
scroll to position [43, 0]
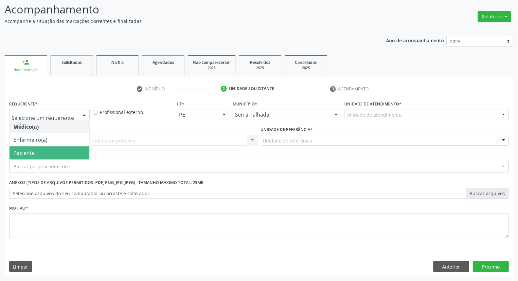
click at [28, 152] on span "Paciente" at bounding box center [23, 152] width 21 height 7
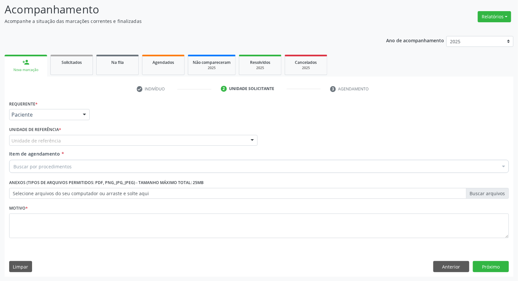
click at [57, 136] on div "Unidade de referência" at bounding box center [133, 140] width 248 height 11
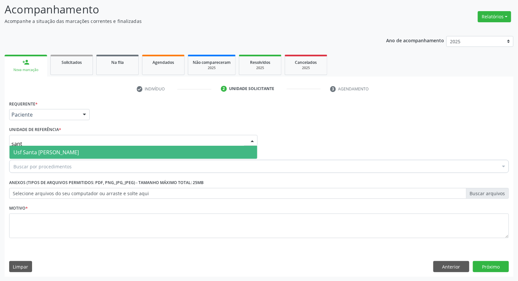
type input "santa"
click at [59, 147] on span "Usf Santa [PERSON_NAME]" at bounding box center [133, 152] width 248 height 13
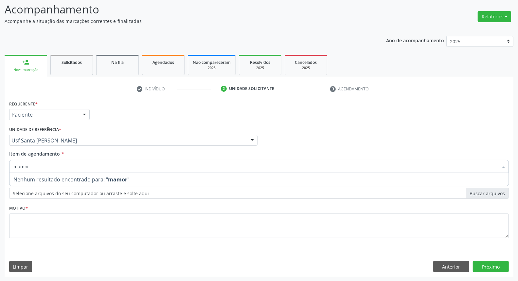
type input "mamo"
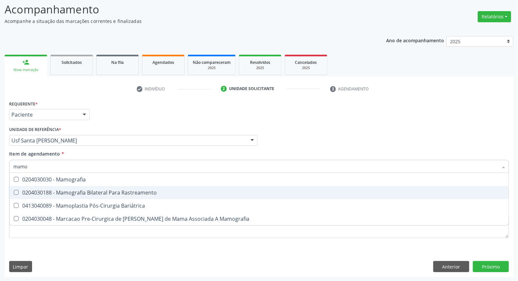
click at [69, 194] on div "0204030188 - Mamografia Bilateral Para Rastreamento" at bounding box center [258, 192] width 491 height 5
checkbox Rastreamento "true"
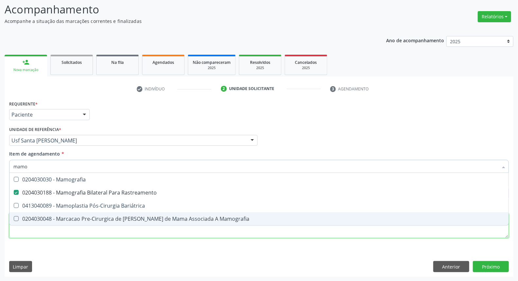
click at [63, 230] on div "Requerente * Paciente Médico(a) Enfermeiro(a) Paciente Nenhum resultado encontr…" at bounding box center [258, 173] width 499 height 148
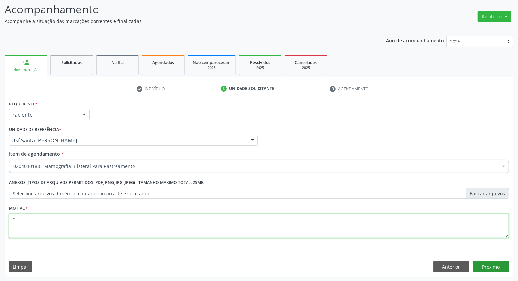
type textarea "*"
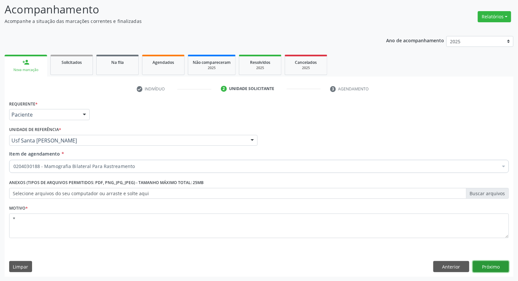
click at [489, 264] on button "Próximo" at bounding box center [491, 266] width 36 height 11
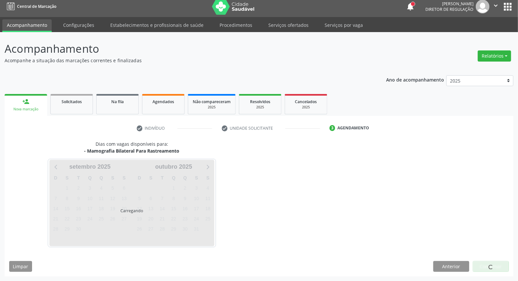
scroll to position [4, 0]
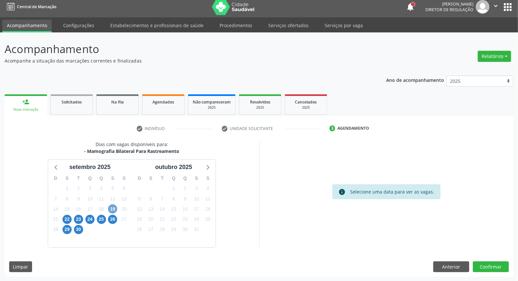
click at [112, 205] on span "19" at bounding box center [112, 208] width 9 height 9
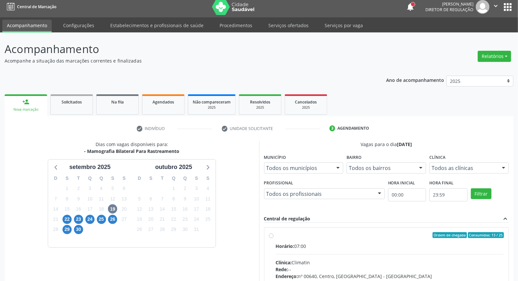
drag, startPoint x: 319, startPoint y: 240, endPoint x: 340, endPoint y: 191, distance: 53.1
click at [318, 239] on label "Ordem de chegada Consumidos: 13 / 25 Horário: 07:00 Clínica: Climatin Rede: -- …" at bounding box center [390, 282] width 228 height 100
click at [273, 238] on input "Ordem de chegada Consumidos: 13 / 25 Horário: 07:00 Clínica: Climatin Rede: -- …" at bounding box center [271, 235] width 5 height 6
radio input "true"
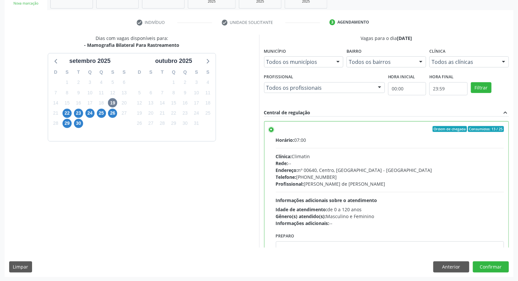
scroll to position [32, 0]
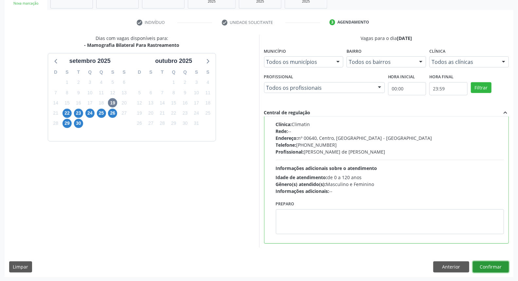
click at [483, 263] on button "Confirmar" at bounding box center [491, 266] width 36 height 11
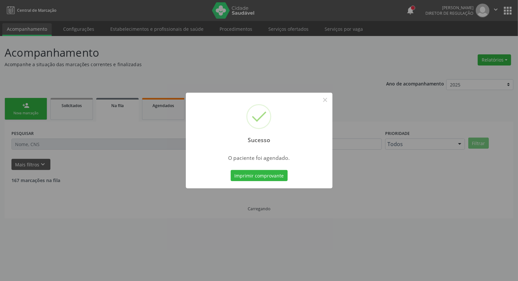
scroll to position [0, 0]
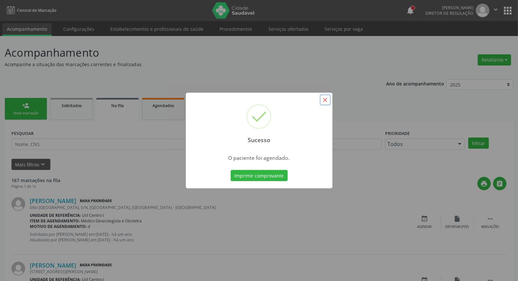
click at [327, 97] on button "×" at bounding box center [324, 99] width 11 height 11
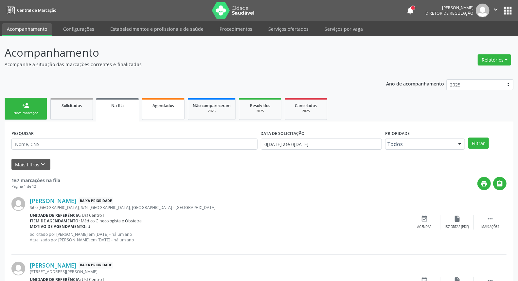
click at [172, 114] on link "Agendados" at bounding box center [163, 109] width 43 height 22
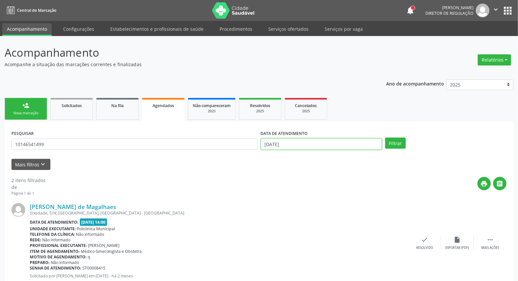
click at [305, 143] on input "[DATE]" at bounding box center [321, 143] width 121 height 11
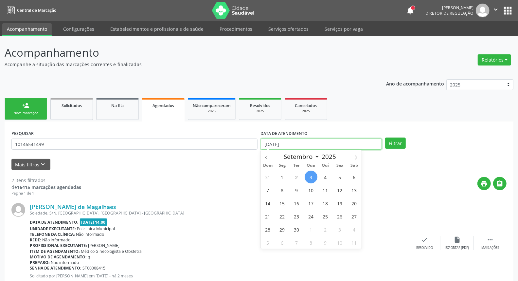
click at [305, 143] on input "[DATE]" at bounding box center [321, 143] width 121 height 11
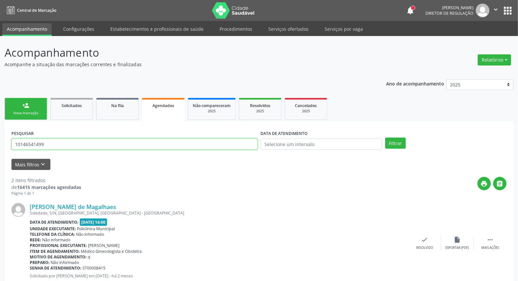
click at [241, 144] on input "10146541499" at bounding box center [134, 143] width 246 height 11
type input "163779302250006"
click at [385, 137] on button "Filtrar" at bounding box center [395, 142] width 21 height 11
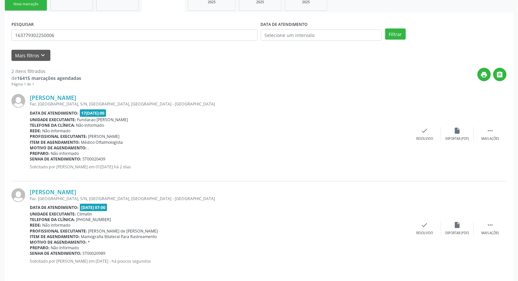
scroll to position [114, 0]
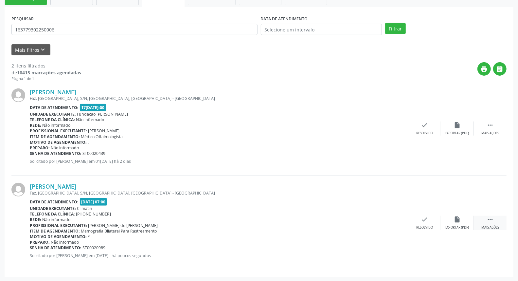
click at [490, 218] on icon "" at bounding box center [489, 218] width 7 height 7
click at [362, 218] on icon "print" at bounding box center [358, 218] width 7 height 7
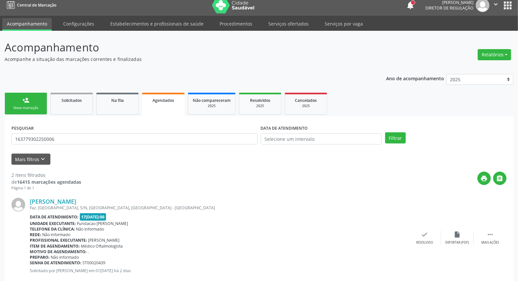
click at [31, 107] on div "Nova marcação" at bounding box center [25, 107] width 33 height 5
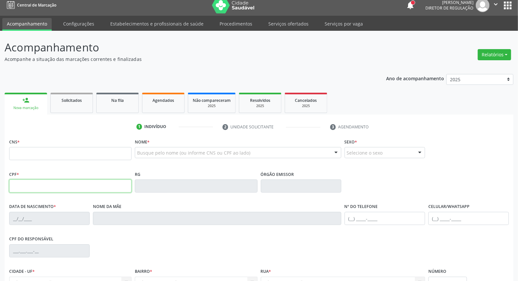
click at [78, 185] on input "text" at bounding box center [70, 185] width 122 height 13
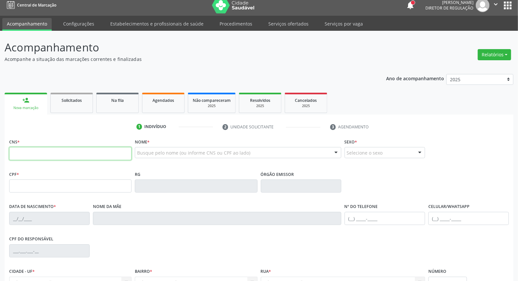
drag, startPoint x: 33, startPoint y: 154, endPoint x: 27, endPoint y: 157, distance: 6.7
click at [31, 154] on input "text" at bounding box center [70, 153] width 122 height 13
type input "706 0068 3671 7642"
type input "680.188.944-34"
type input "25[DATE]"
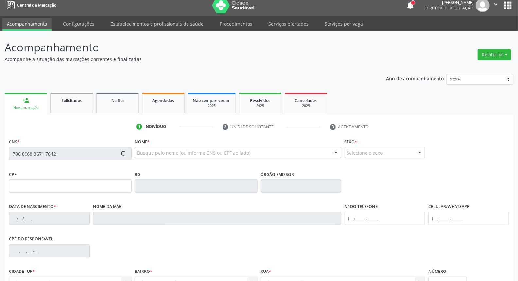
type input "[PERSON_NAME]"
type input "[PHONE_NUMBER]"
type input "362"
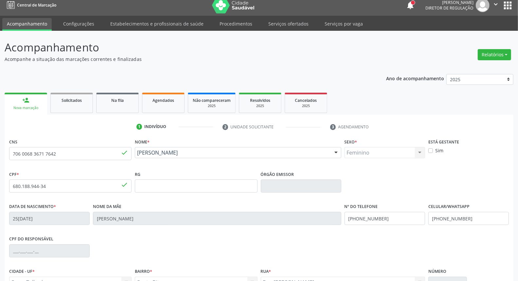
scroll to position [73, 0]
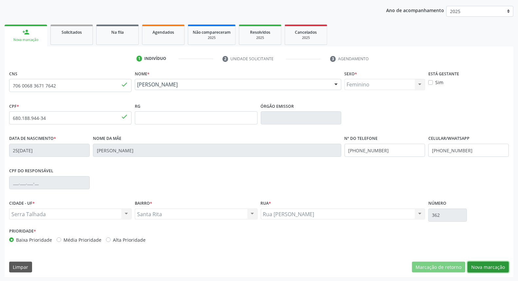
drag, startPoint x: 493, startPoint y: 265, endPoint x: 478, endPoint y: 261, distance: 15.7
click at [492, 265] on button "Nova marcação" at bounding box center [487, 266] width 41 height 11
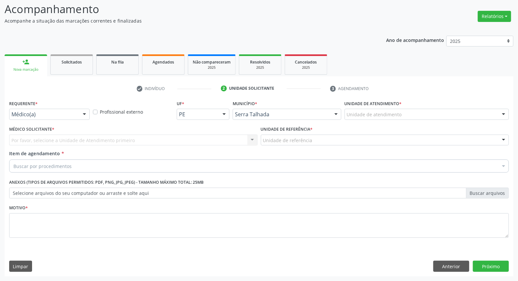
scroll to position [43, 0]
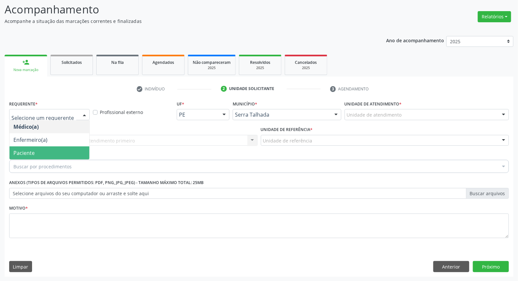
drag, startPoint x: 34, startPoint y: 148, endPoint x: 63, endPoint y: 136, distance: 31.1
click at [34, 147] on span "Paciente" at bounding box center [49, 152] width 80 height 13
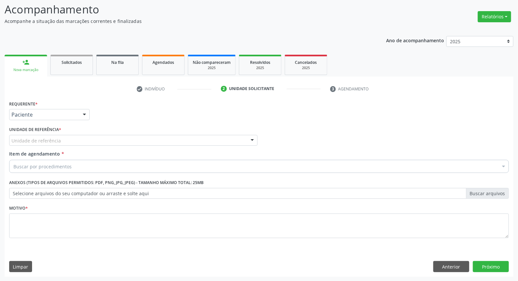
click at [74, 137] on div "Unidade de referência" at bounding box center [133, 140] width 248 height 11
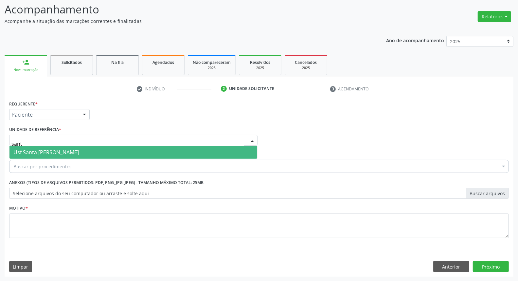
type input "santa"
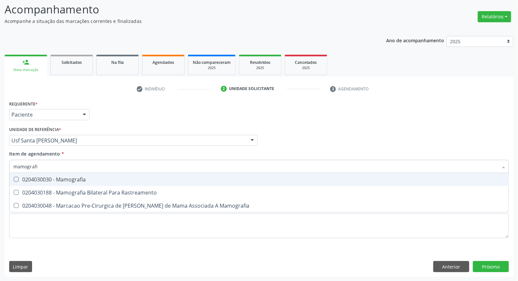
type input "mamografia"
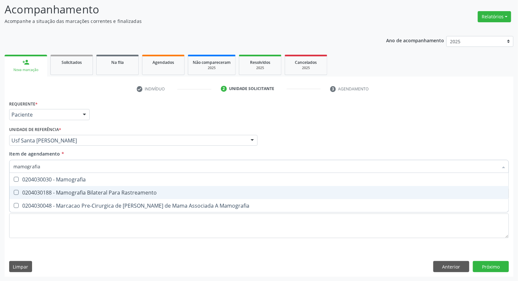
click at [66, 190] on div "0204030188 - Mamografia Bilateral Para Rastreamento" at bounding box center [258, 192] width 491 height 5
checkbox Rastreamento "true"
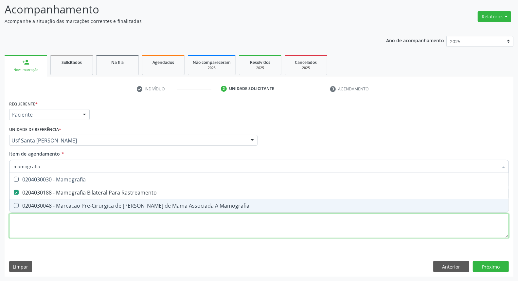
click at [53, 228] on div "Requerente * Paciente Médico(a) Enfermeiro(a) Paciente Nenhum resultado encontr…" at bounding box center [258, 173] width 499 height 148
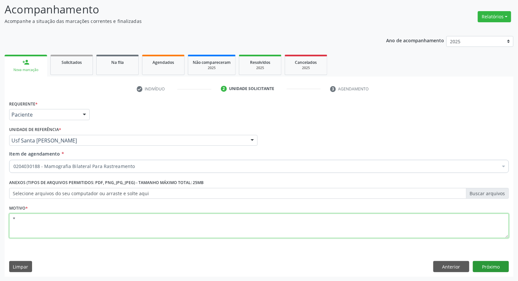
type textarea "*"
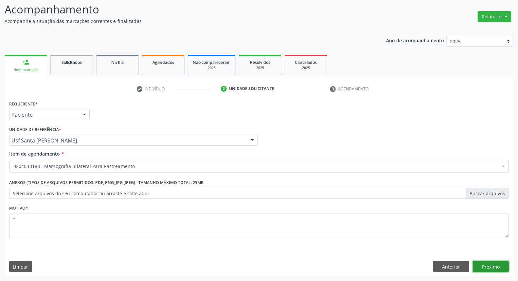
click at [478, 263] on button "Próximo" at bounding box center [491, 266] width 36 height 11
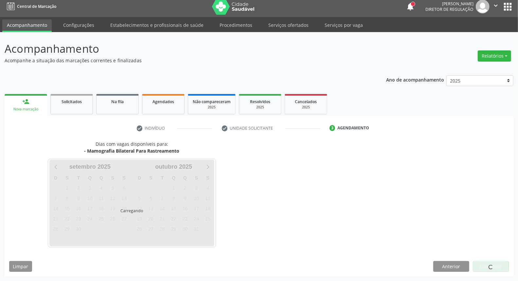
scroll to position [4, 0]
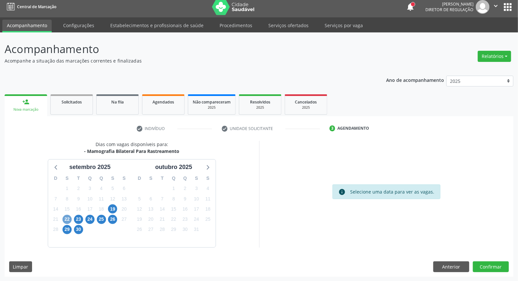
click at [68, 217] on span "22" at bounding box center [66, 219] width 9 height 9
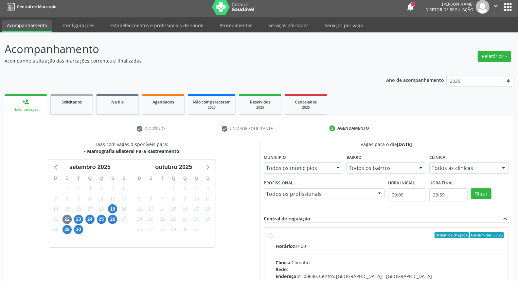
click at [340, 234] on div "Ordem de chegada Consumidos: 5 / 25" at bounding box center [390, 235] width 228 height 6
click at [273, 234] on input "Ordem de chegada Consumidos: 5 / 25 Horário: 07:00 Clínica: Climatin Rede: -- E…" at bounding box center [271, 235] width 5 height 6
radio input "true"
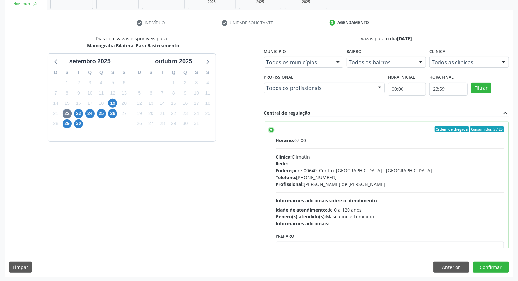
scroll to position [32, 0]
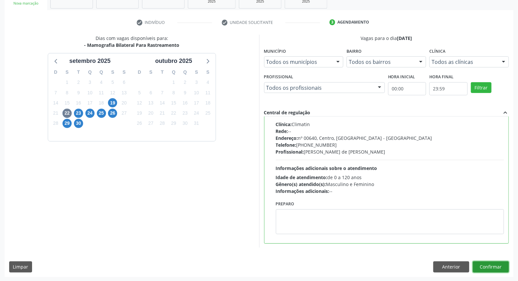
click at [478, 262] on button "Confirmar" at bounding box center [491, 266] width 36 height 11
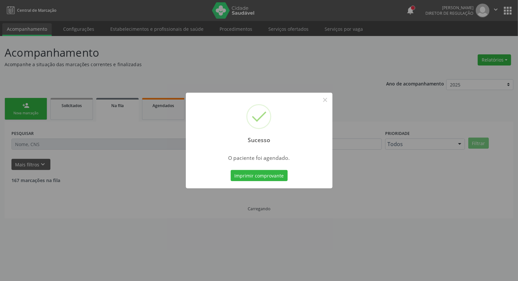
scroll to position [0, 0]
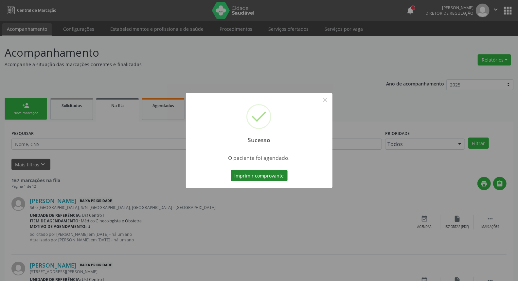
click at [262, 178] on button "Imprimir comprovante" at bounding box center [259, 175] width 57 height 11
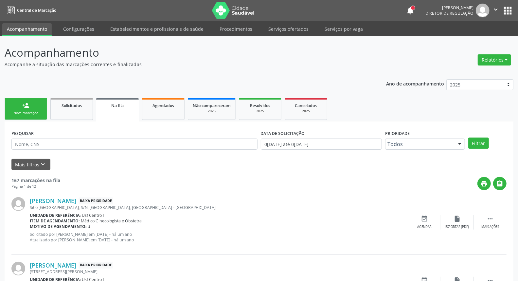
click at [31, 105] on link "person_add Nova marcação" at bounding box center [26, 109] width 43 height 22
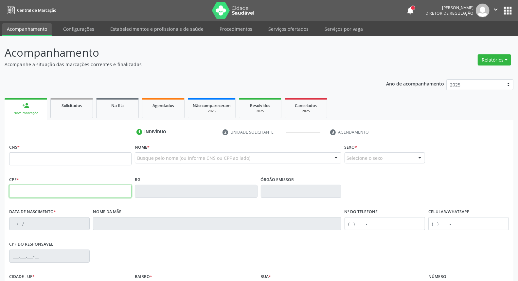
click at [43, 191] on input "text" at bounding box center [70, 190] width 122 height 13
type input "041.185.034-25"
type input "898 0023 8964 8942"
type input "[DATE]"
type input "[PERSON_NAME]"
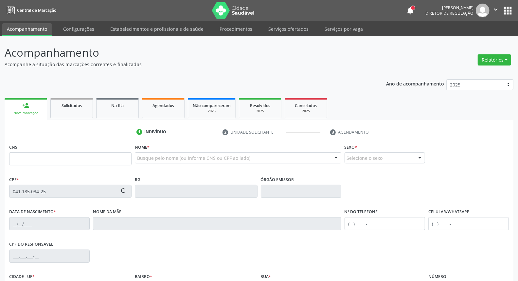
type input "[PHONE_NUMBER]"
type input "S/N"
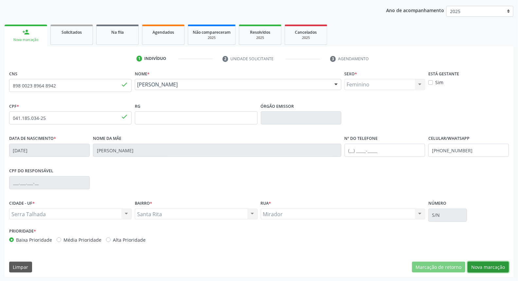
drag, startPoint x: 496, startPoint y: 266, endPoint x: 324, endPoint y: 205, distance: 182.7
click at [496, 266] on button "Nova marcação" at bounding box center [487, 266] width 41 height 11
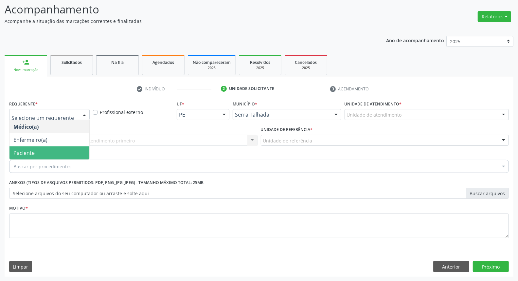
drag, startPoint x: 50, startPoint y: 153, endPoint x: 58, endPoint y: 143, distance: 12.4
click at [50, 153] on span "Paciente" at bounding box center [49, 152] width 80 height 13
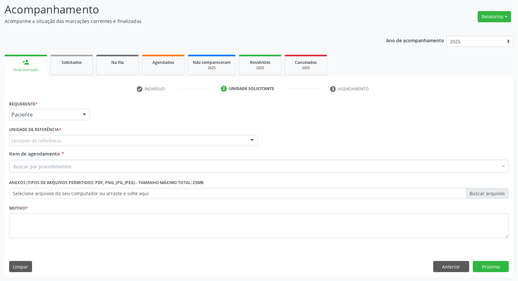
click at [60, 142] on div "Unidade de referência" at bounding box center [133, 140] width 248 height 11
type input "m"
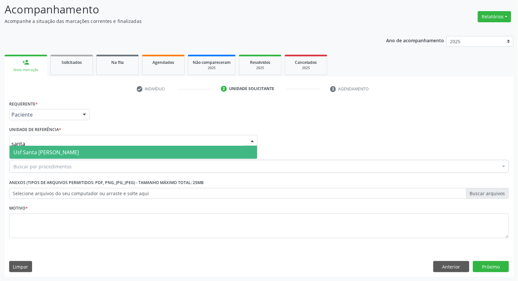
type input "santa"
drag, startPoint x: 54, startPoint y: 147, endPoint x: 56, endPoint y: 157, distance: 9.7
click at [54, 148] on span "Usf Santa [PERSON_NAME]" at bounding box center [133, 152] width 248 height 13
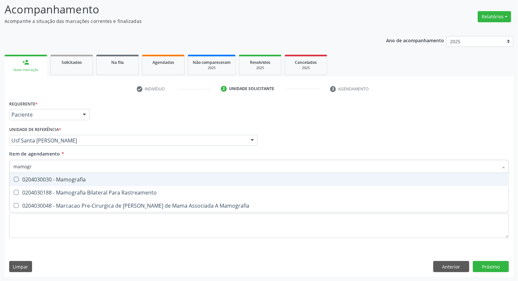
type input "mamogra"
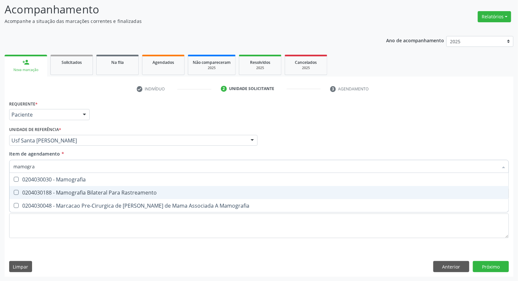
click at [54, 193] on div "0204030188 - Mamografia Bilateral Para Rastreamento" at bounding box center [258, 192] width 491 height 5
checkbox Rastreamento "true"
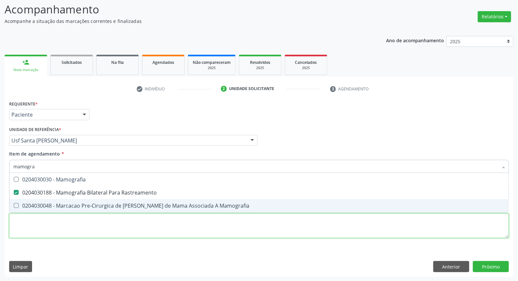
click at [38, 223] on div "Requerente * Paciente Médico(a) Enfermeiro(a) Paciente Nenhum resultado encontr…" at bounding box center [258, 173] width 499 height 148
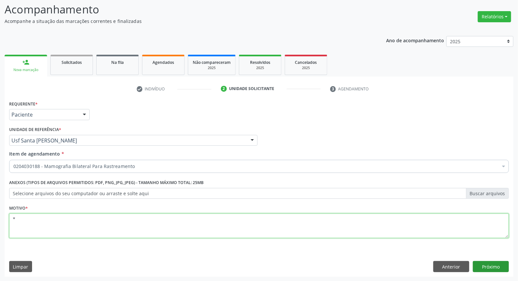
type textarea "*"
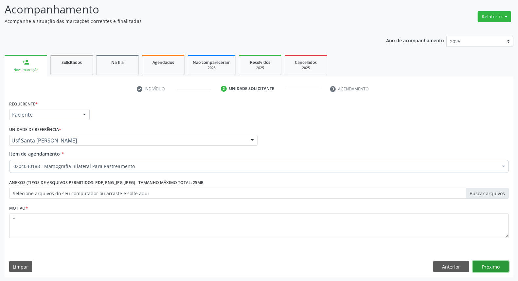
click at [492, 267] on button "Próximo" at bounding box center [491, 266] width 36 height 11
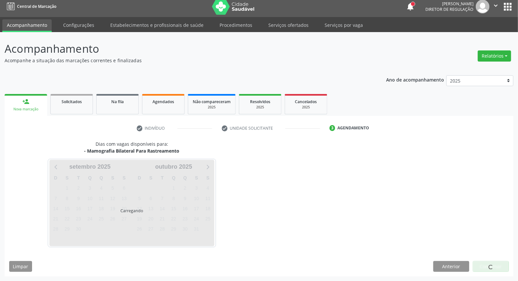
scroll to position [4, 0]
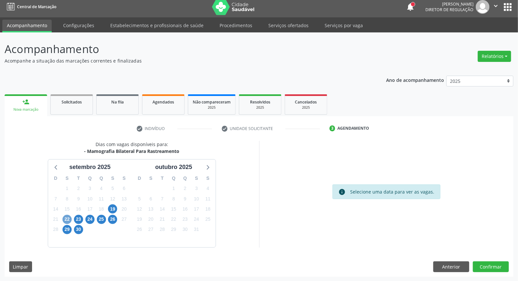
click at [67, 216] on span "22" at bounding box center [66, 219] width 9 height 9
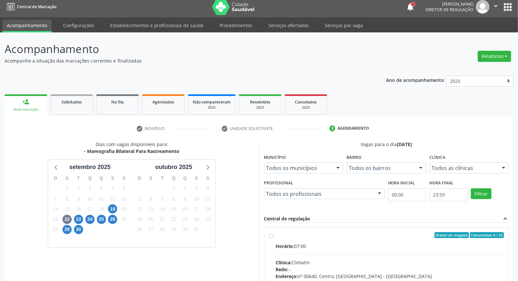
click at [286, 232] on div "Ordem de chegada Consumidos: 6 / 25" at bounding box center [390, 235] width 228 height 6
click at [273, 232] on input "Ordem de chegada Consumidos: 6 / 25 Horário: 07:00 Clínica: Climatin Rede: -- E…" at bounding box center [271, 235] width 5 height 6
radio input "true"
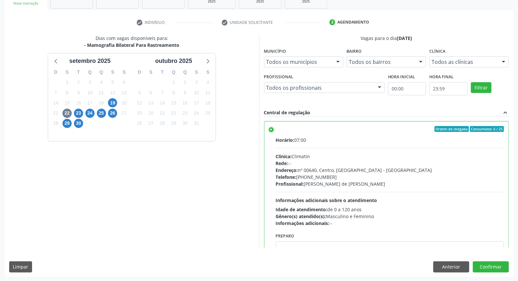
scroll to position [32, 0]
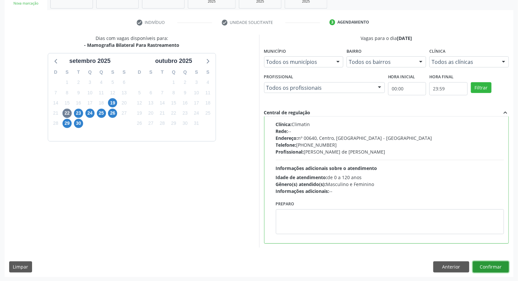
click at [478, 265] on button "Confirmar" at bounding box center [491, 266] width 36 height 11
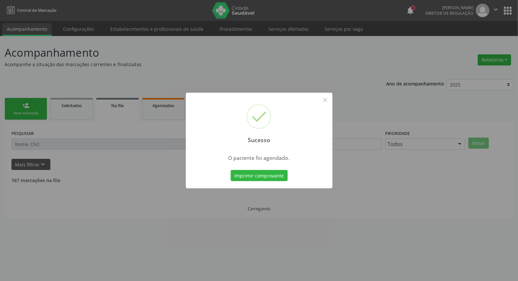
scroll to position [0, 0]
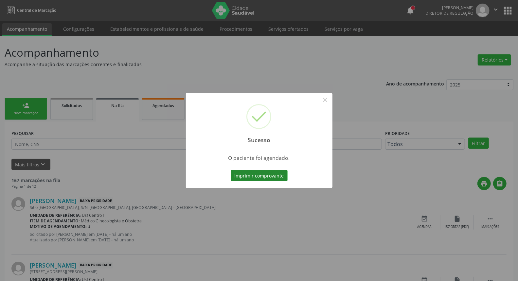
click at [269, 173] on button "Imprimir comprovante" at bounding box center [259, 175] width 57 height 11
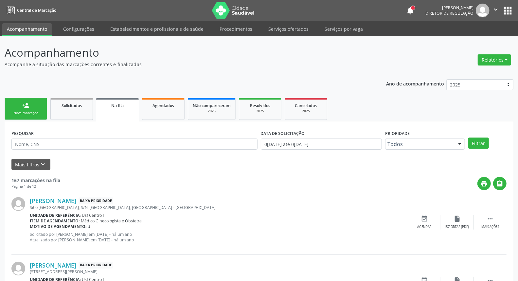
click at [20, 111] on div "Nova marcação" at bounding box center [25, 113] width 33 height 5
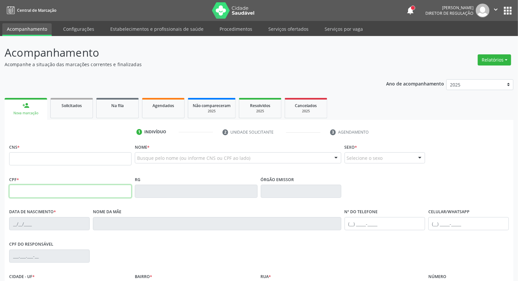
drag, startPoint x: 40, startPoint y: 192, endPoint x: 35, endPoint y: 191, distance: 4.6
click at [39, 192] on input "text" at bounding box center [70, 190] width 122 height 13
type input "989.232.004-25"
type input "705 2024 7429 6771"
type input "0[DATE]"
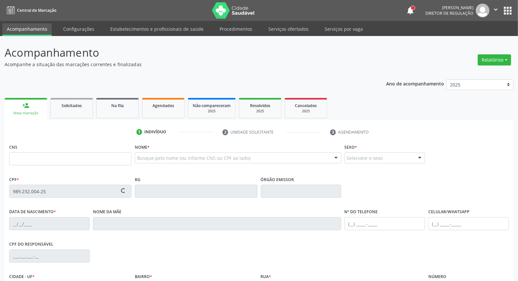
type input "[PERSON_NAME]"
type input "[PHONE_NUMBER]"
type input "364.457.974-15"
type input "881"
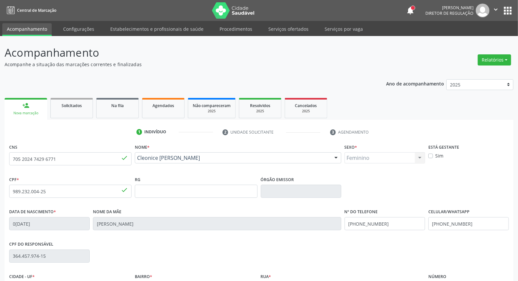
scroll to position [73, 0]
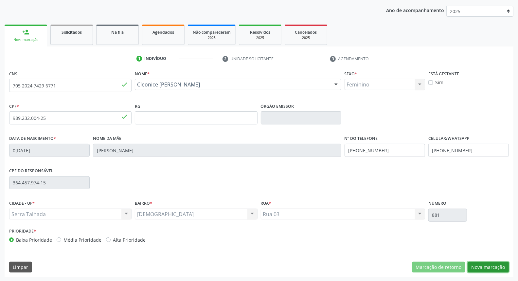
click at [475, 263] on button "Nova marcação" at bounding box center [487, 266] width 41 height 11
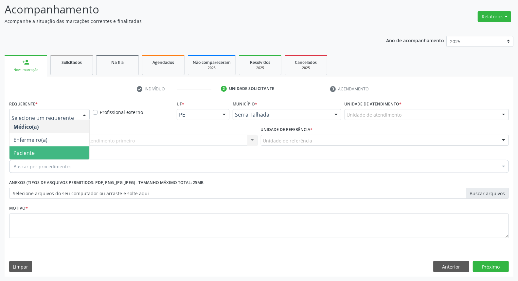
click at [49, 147] on span "Paciente" at bounding box center [49, 152] width 80 height 13
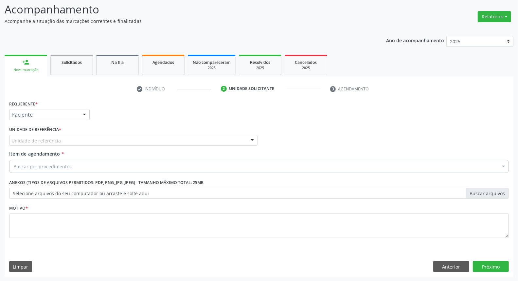
click at [60, 140] on div "Unidade de referência" at bounding box center [133, 140] width 248 height 11
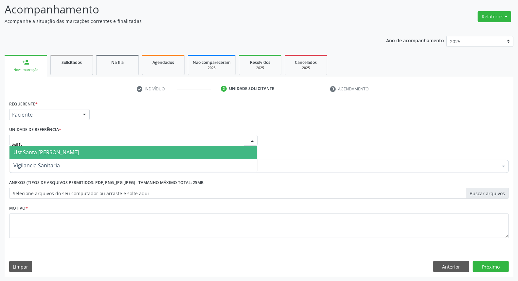
type input "santa"
click at [69, 146] on span "Usf Santa [PERSON_NAME]" at bounding box center [133, 152] width 248 height 13
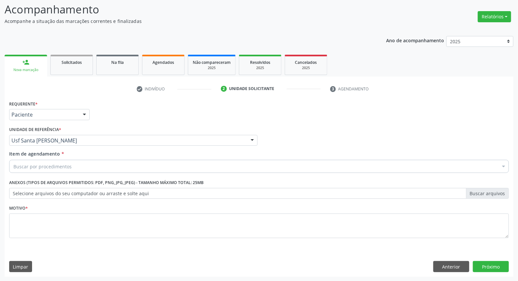
click at [74, 163] on div "Buscar por procedimentos" at bounding box center [258, 166] width 499 height 13
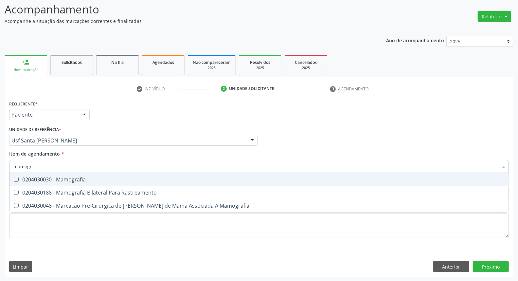
type input "mamogra"
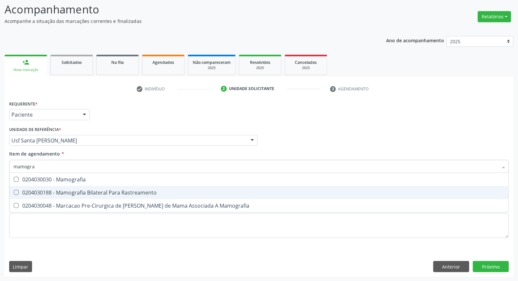
drag, startPoint x: 68, startPoint y: 190, endPoint x: 64, endPoint y: 210, distance: 19.9
click at [68, 190] on div "0204030188 - Mamografia Bilateral Para Rastreamento" at bounding box center [258, 192] width 491 height 5
checkbox Rastreamento "true"
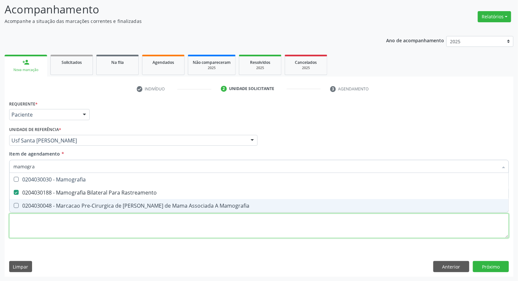
drag, startPoint x: 59, startPoint y: 237, endPoint x: 54, endPoint y: 227, distance: 10.5
click at [58, 237] on div "Requerente * Paciente Médico(a) Enfermeiro(a) Paciente Nenhum resultado encontr…" at bounding box center [258, 173] width 499 height 148
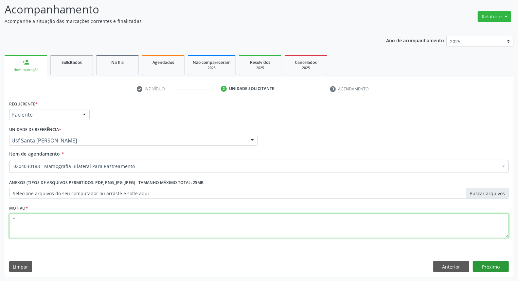
type textarea "*"
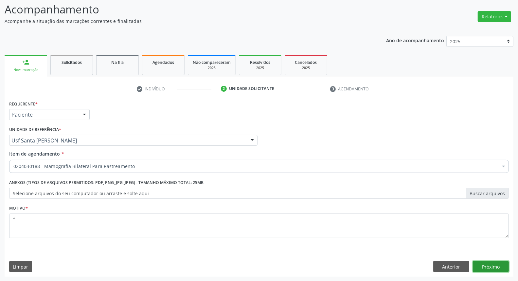
click at [490, 262] on button "Próximo" at bounding box center [491, 266] width 36 height 11
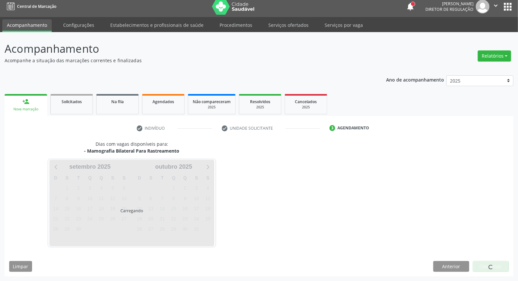
scroll to position [4, 0]
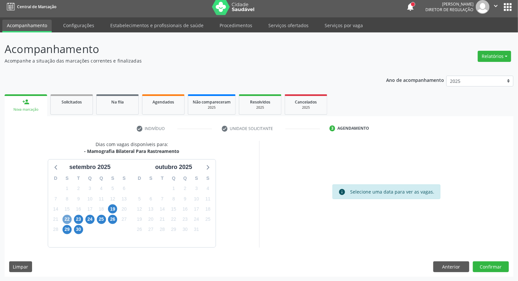
click at [66, 217] on span "22" at bounding box center [66, 219] width 9 height 9
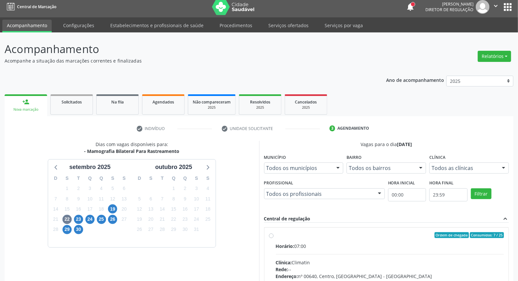
click at [302, 235] on div "Ordem de chegada Consumidos: 7 / 25" at bounding box center [390, 235] width 228 height 6
click at [273, 235] on input "Ordem de chegada Consumidos: 7 / 25 Horário: 07:00 Clínica: Climatin Rede: -- E…" at bounding box center [271, 235] width 5 height 6
radio input "true"
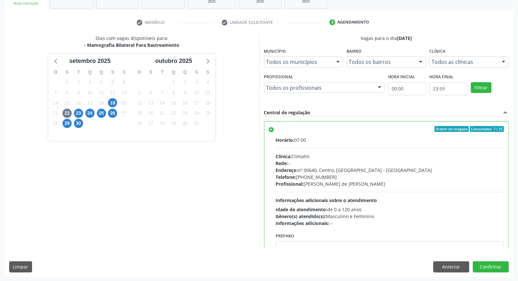
scroll to position [32, 0]
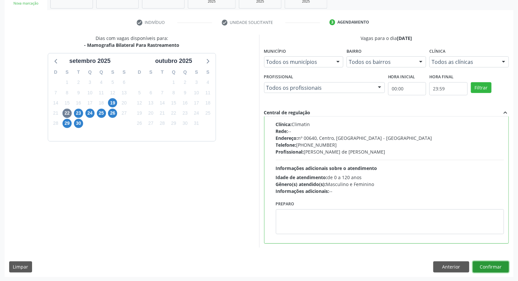
click at [479, 263] on button "Confirmar" at bounding box center [491, 266] width 36 height 11
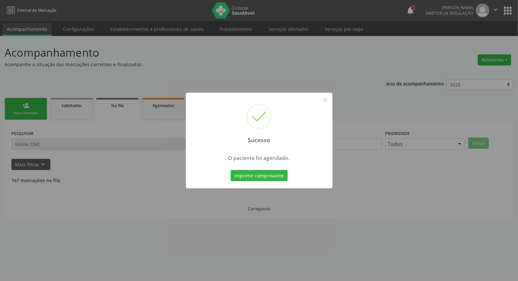
scroll to position [0, 0]
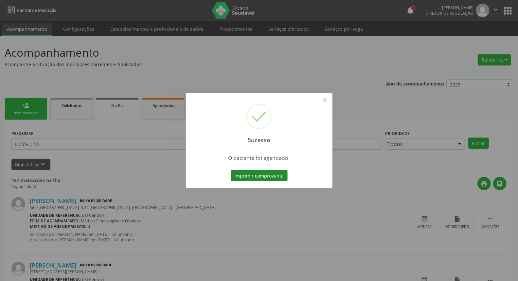
click at [243, 175] on button "Imprimir comprovante" at bounding box center [259, 175] width 57 height 11
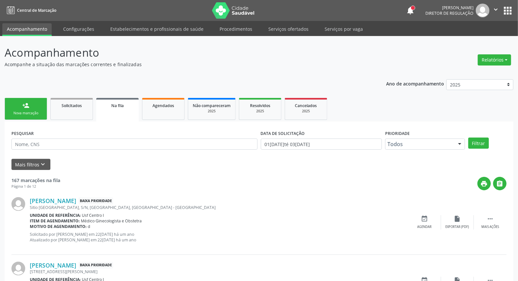
click at [20, 107] on link "person_add Nova marcação" at bounding box center [26, 109] width 43 height 22
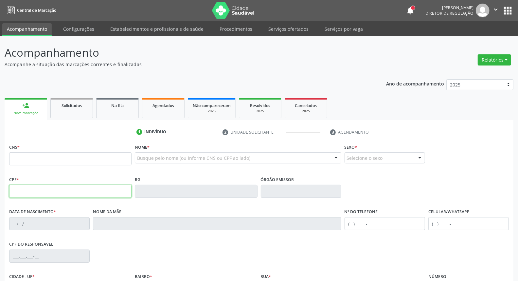
click at [30, 187] on input "text" at bounding box center [70, 190] width 122 height 13
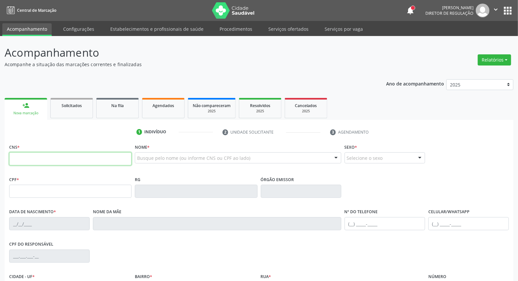
click at [21, 159] on input "text" at bounding box center [70, 158] width 122 height 13
type input "7"
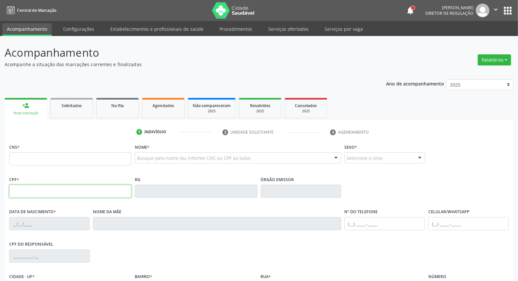
click at [30, 190] on input "text" at bounding box center [70, 190] width 122 height 13
type input "068.886.054-00"
type input "163 7793 0225 0006"
type input "[DATE]"
type input "[PERSON_NAME]"
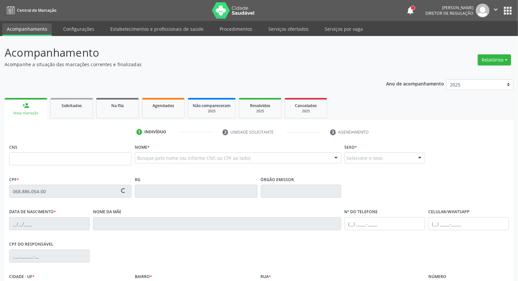
type input "[PHONE_NUMBER]"
type input "S/N"
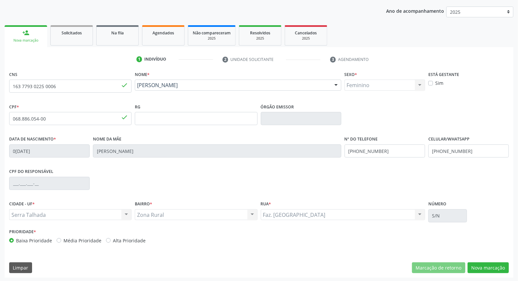
scroll to position [73, 0]
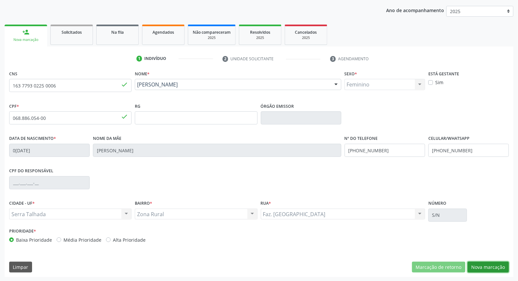
click at [479, 263] on button "Nova marcação" at bounding box center [487, 266] width 41 height 11
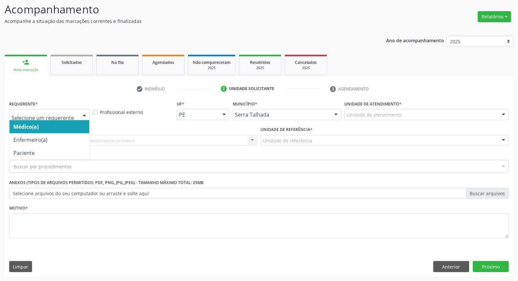
drag, startPoint x: 56, startPoint y: 109, endPoint x: 56, endPoint y: 116, distance: 7.2
click at [56, 109] on div at bounding box center [49, 114] width 80 height 11
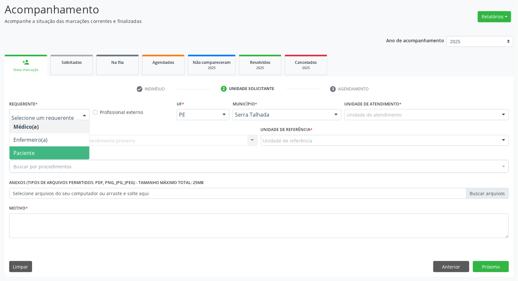
click at [48, 153] on span "Paciente" at bounding box center [49, 152] width 80 height 13
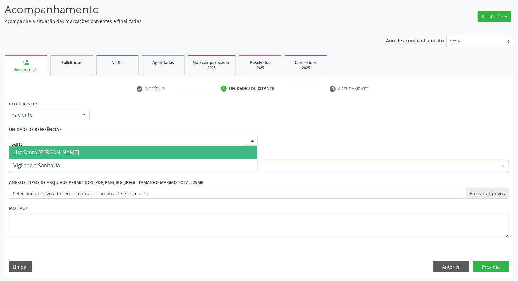
type input "santa"
click at [53, 156] on span "Usf Santa [PERSON_NAME]" at bounding box center [133, 152] width 248 height 13
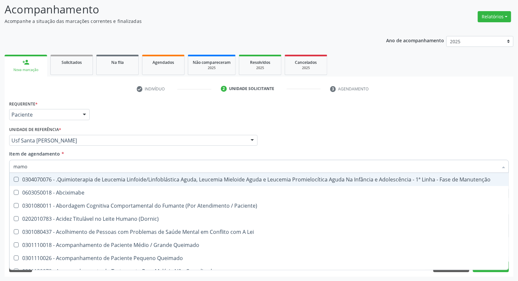
type input "mamog"
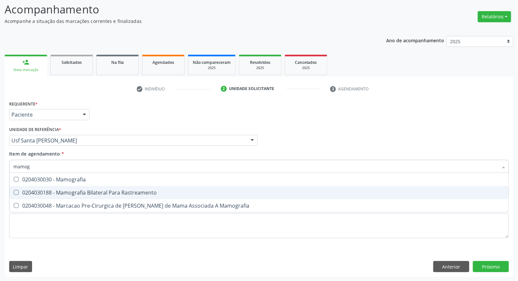
click at [56, 194] on div "0204030188 - Mamografia Bilateral Para Rastreamento" at bounding box center [258, 192] width 491 height 5
checkbox Rastreamento "true"
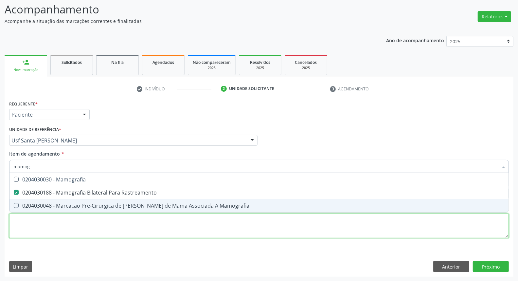
click at [51, 234] on div "Requerente * Paciente Médico(a) Enfermeiro(a) Paciente Nenhum resultado encontr…" at bounding box center [258, 173] width 499 height 148
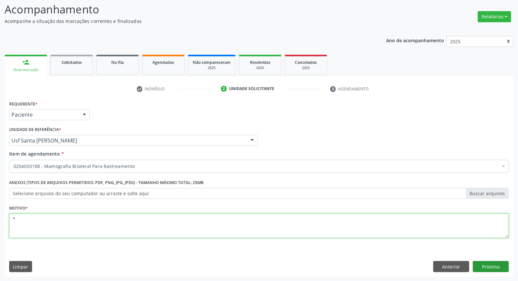
type textarea "*"
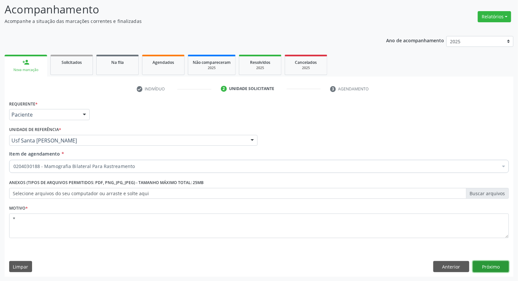
click at [499, 268] on button "Próximo" at bounding box center [491, 266] width 36 height 11
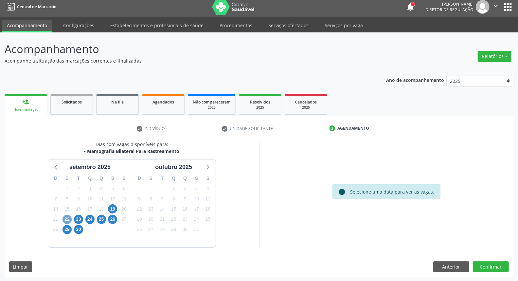
click at [63, 216] on span "22" at bounding box center [66, 219] width 9 height 9
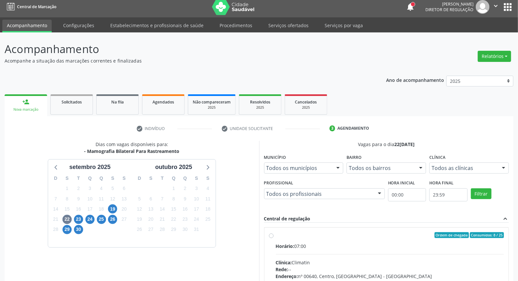
drag, startPoint x: 308, startPoint y: 242, endPoint x: 317, endPoint y: 222, distance: 22.4
click at [308, 241] on label "Ordem de chegada Consumidos: 8 / 25 Horário: 07:00 Clínica: Climatin Rede: -- E…" at bounding box center [390, 282] width 228 height 100
click at [273, 238] on input "Ordem de chegada Consumidos: 8 / 25 Horário: 07:00 Clínica: Climatin Rede: -- E…" at bounding box center [271, 235] width 5 height 6
radio input "true"
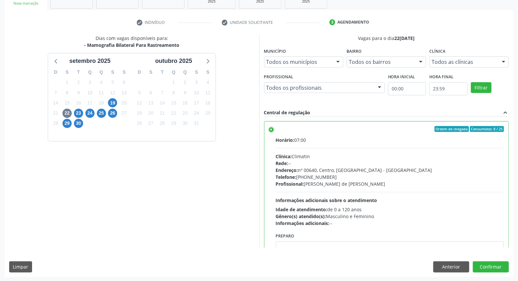
scroll to position [32, 0]
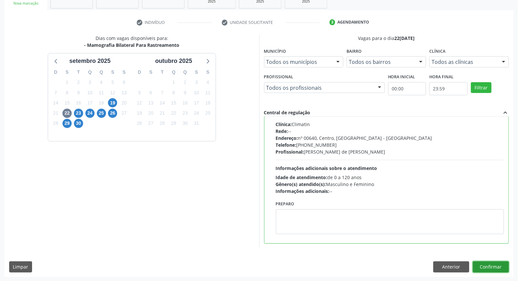
click at [479, 266] on button "Confirmar" at bounding box center [491, 266] width 36 height 11
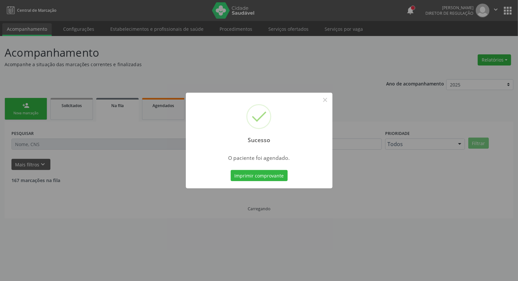
scroll to position [0, 0]
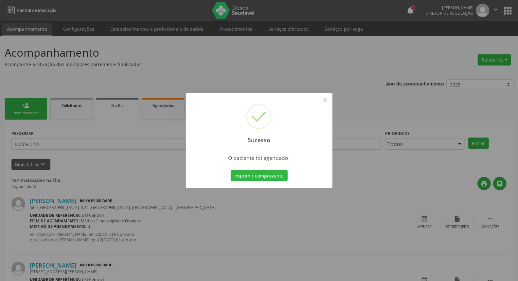
click at [231, 170] on button "Imprimir comprovante" at bounding box center [259, 175] width 57 height 11
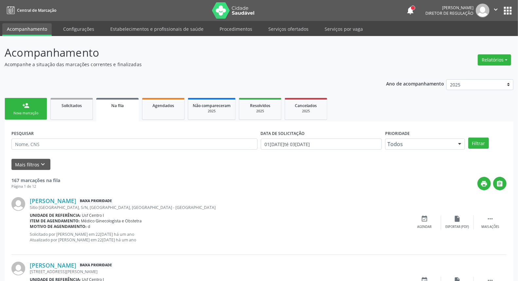
click at [21, 111] on div "Nova marcação" at bounding box center [25, 113] width 33 height 5
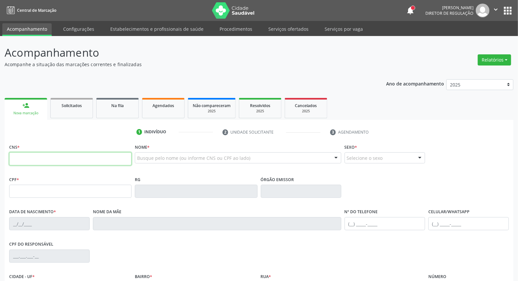
drag, startPoint x: 50, startPoint y: 159, endPoint x: 46, endPoint y: 156, distance: 5.2
click at [50, 159] on input "text" at bounding box center [70, 158] width 122 height 13
type input "700 0027 0534 7202"
type input "561.238.924-87"
type input "29/03/1961"
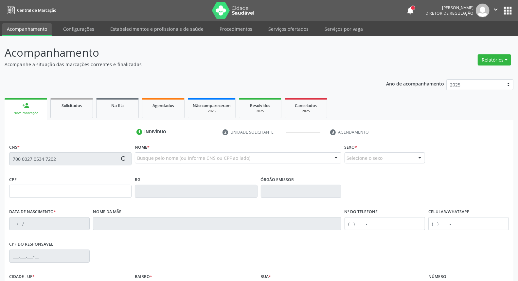
type input "Marina Maria de Sousa"
type input "[PHONE_NUMBER]"
type input "S/N"
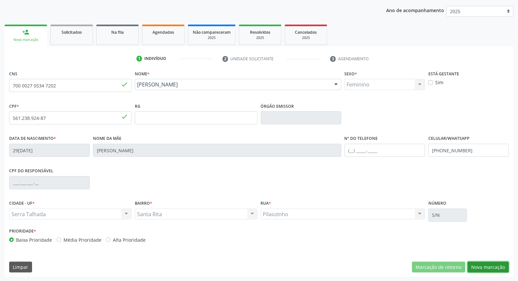
drag, startPoint x: 480, startPoint y: 263, endPoint x: 477, endPoint y: 249, distance: 14.6
click at [480, 263] on button "Nova marcação" at bounding box center [487, 266] width 41 height 11
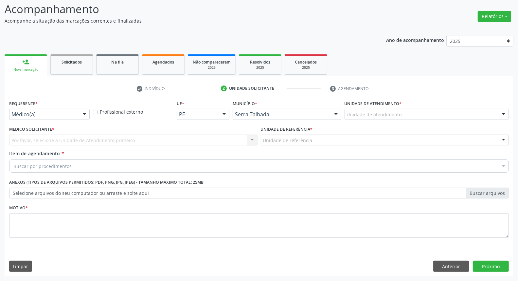
scroll to position [43, 0]
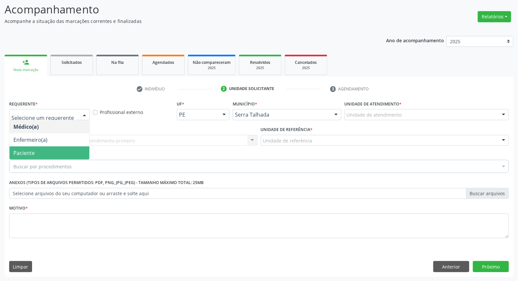
drag, startPoint x: 63, startPoint y: 149, endPoint x: 82, endPoint y: 142, distance: 19.9
click at [63, 149] on span "Paciente" at bounding box center [49, 152] width 80 height 13
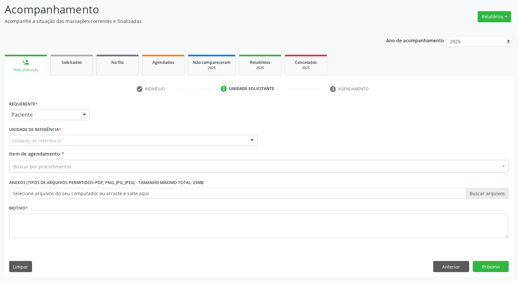
click at [84, 140] on div "Unidade de referência" at bounding box center [133, 140] width 248 height 11
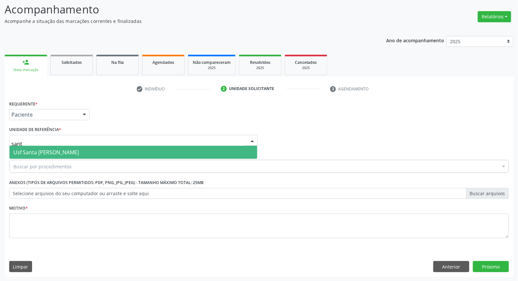
type input "santa"
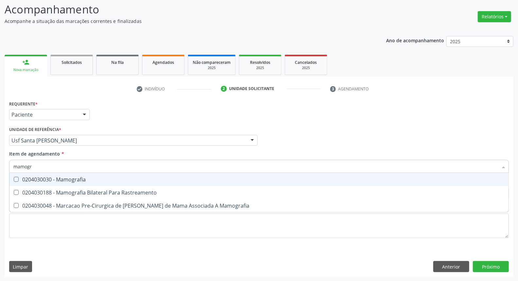
type input "mamogra"
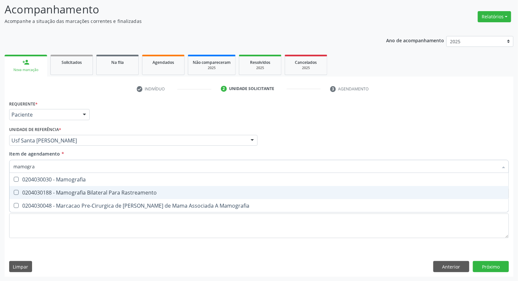
drag, startPoint x: 88, startPoint y: 192, endPoint x: 373, endPoint y: 107, distance: 298.1
click at [92, 190] on div "0204030188 - Mamografia Bilateral Para Rastreamento" at bounding box center [258, 192] width 491 height 5
checkbox Rastreamento "true"
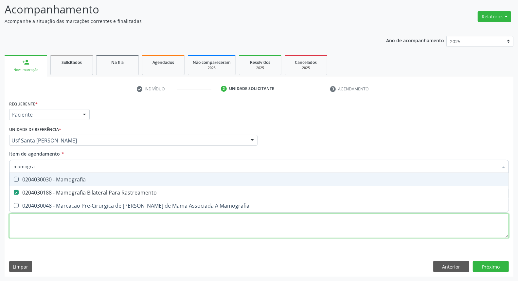
click at [94, 228] on div "Requerente * Paciente Médico(a) Enfermeiro(a) Paciente Nenhum resultado encontr…" at bounding box center [258, 173] width 499 height 148
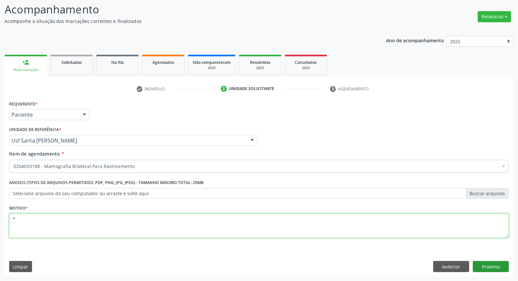
type textarea "*"
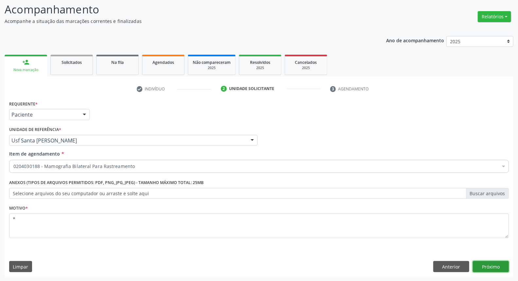
click at [491, 265] on button "Próximo" at bounding box center [491, 266] width 36 height 11
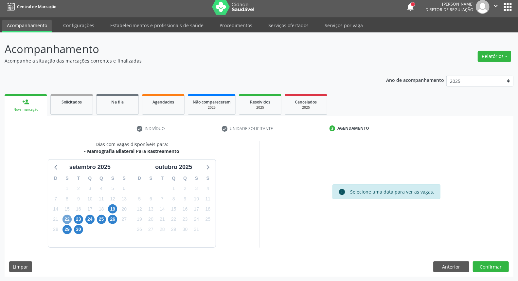
click at [70, 220] on span "22" at bounding box center [66, 219] width 9 height 9
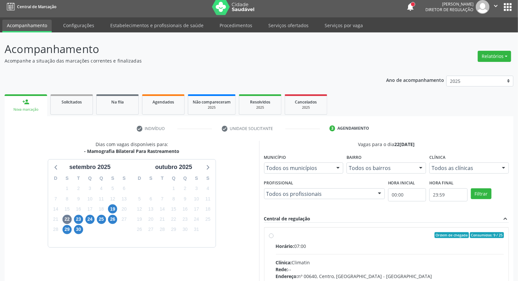
click at [329, 238] on label "Ordem de chegada Consumidos: 9 / 25 Horário: 07:00 Clínica: Climatin Rede: -- E…" at bounding box center [390, 282] width 228 height 100
click at [273, 238] on input "Ordem de chegada Consumidos: 9 / 25 Horário: 07:00 Clínica: Climatin Rede: -- E…" at bounding box center [271, 235] width 5 height 6
radio input "true"
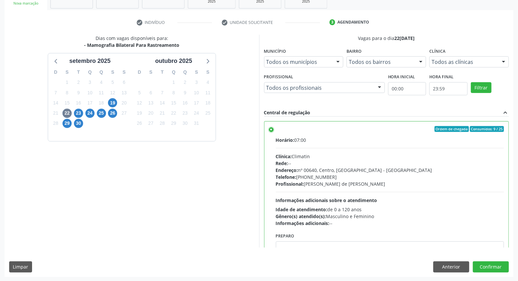
scroll to position [32, 0]
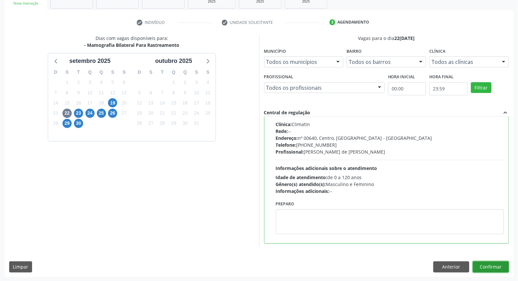
click at [503, 270] on button "Confirmar" at bounding box center [491, 266] width 36 height 11
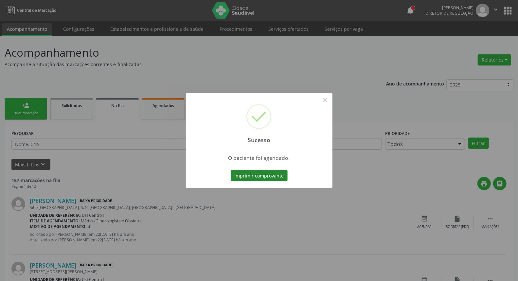
click at [269, 173] on button "Imprimir comprovante" at bounding box center [259, 175] width 57 height 11
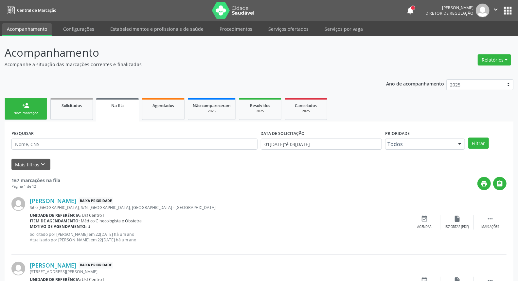
click at [23, 108] on div "person_add" at bounding box center [25, 105] width 7 height 7
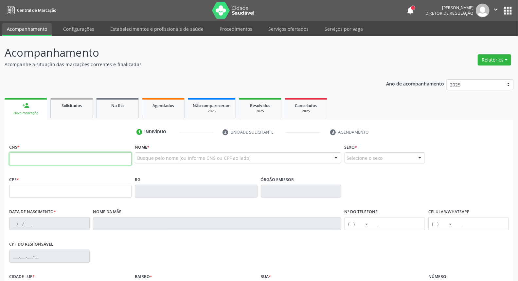
click at [48, 161] on input "text" at bounding box center [70, 158] width 122 height 13
type input "708 4007 9807 7766"
type input "040.203.274-83"
type input "25/06/1966"
type input "Quiteria Batista Campos"
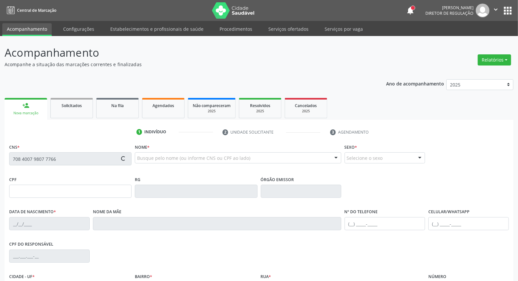
type input "[PHONE_NUMBER]"
type input "S/N"
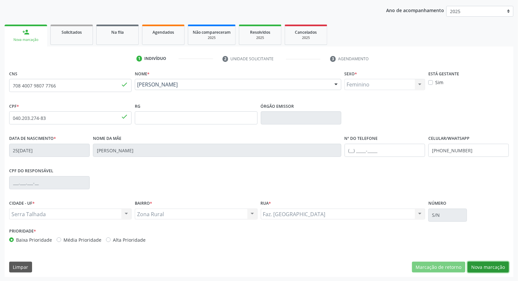
click at [497, 263] on button "Nova marcação" at bounding box center [487, 266] width 41 height 11
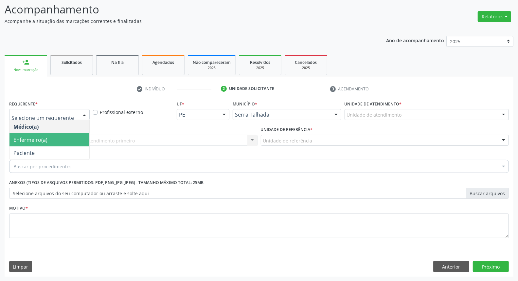
click at [60, 146] on span "Paciente" at bounding box center [49, 152] width 80 height 13
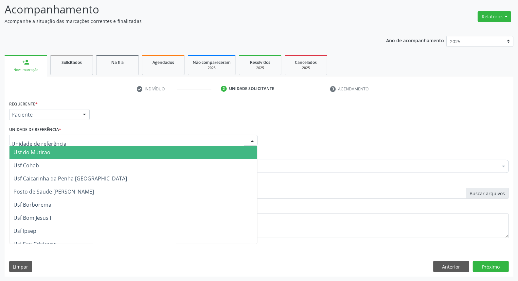
click at [73, 138] on div at bounding box center [133, 140] width 248 height 11
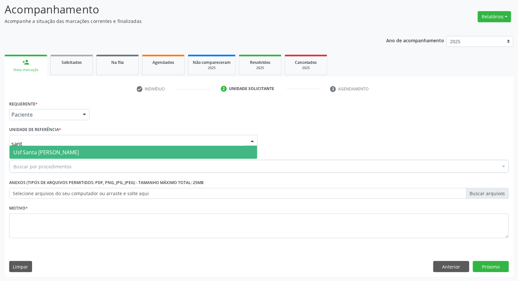
type input "santa"
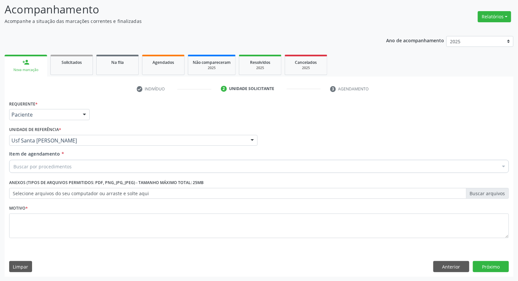
click at [82, 167] on div "Buscar por procedimentos" at bounding box center [258, 166] width 499 height 13
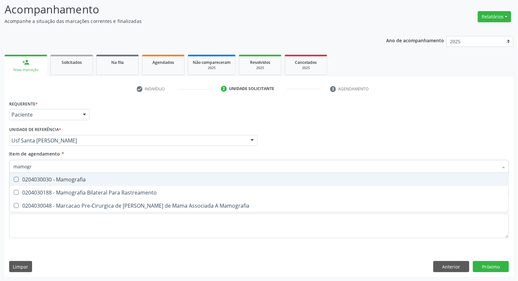
type input "mamogra"
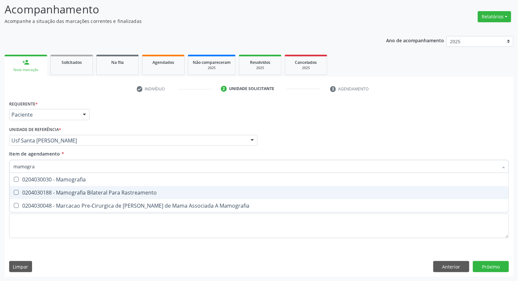
click at [87, 193] on div "0204030188 - Mamografia Bilateral Para Rastreamento" at bounding box center [258, 192] width 491 height 5
checkbox Rastreamento "true"
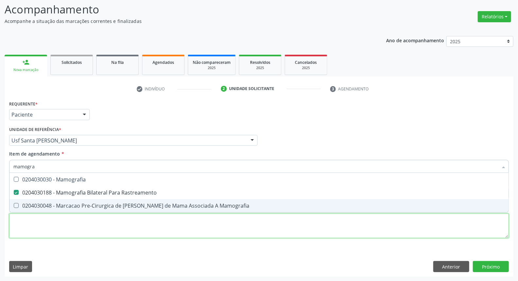
click at [82, 226] on div "Requerente * Paciente Médico(a) Enfermeiro(a) Paciente Nenhum resultado encontr…" at bounding box center [258, 173] width 499 height 148
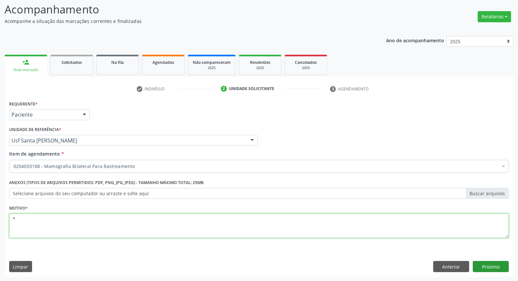
type textarea "*"
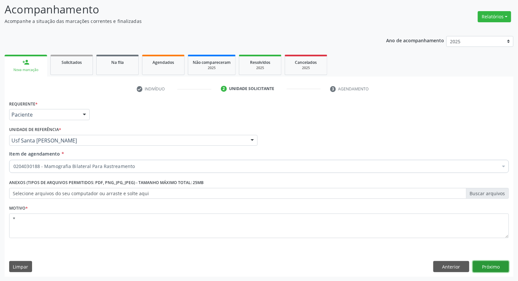
click at [480, 262] on button "Próximo" at bounding box center [491, 266] width 36 height 11
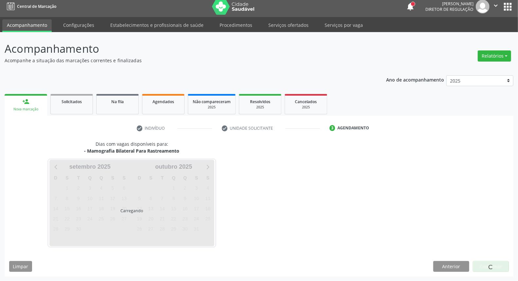
scroll to position [4, 0]
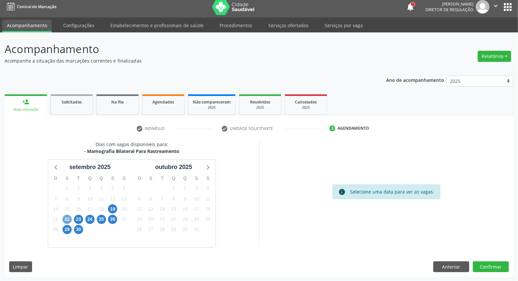
click at [68, 219] on span "22" at bounding box center [66, 219] width 9 height 9
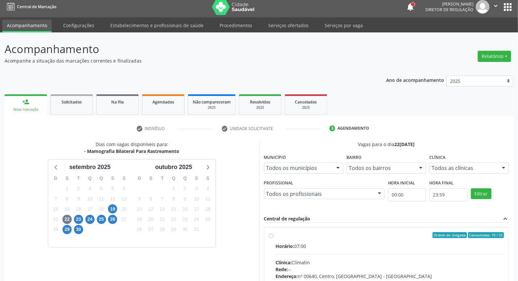
drag, startPoint x: 337, startPoint y: 241, endPoint x: 360, endPoint y: 214, distance: 35.1
click at [340, 237] on label "Ordem de chegada Consumidos: 10 / 25 Horário: 07:00 Clínica: Climatin Rede: -- …" at bounding box center [390, 282] width 228 height 100
click at [273, 237] on input "Ordem de chegada Consumidos: 10 / 25 Horário: 07:00 Clínica: Climatin Rede: -- …" at bounding box center [271, 235] width 5 height 6
radio input "true"
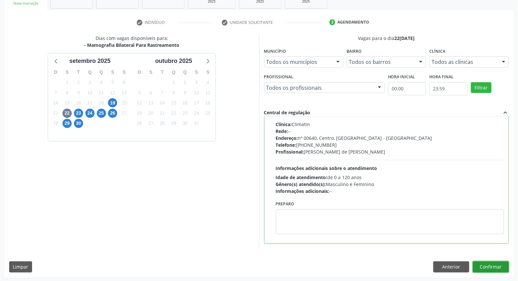
click at [491, 263] on button "Confirmar" at bounding box center [491, 266] width 36 height 11
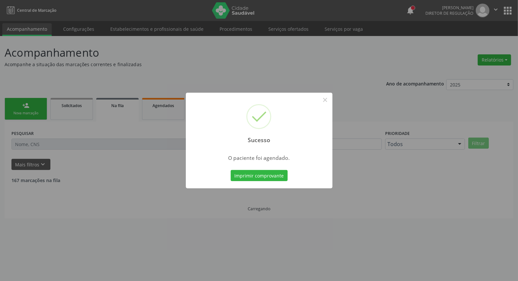
scroll to position [0, 0]
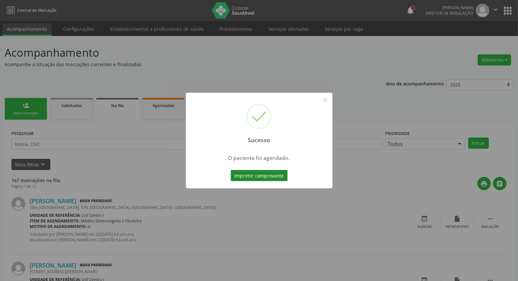
click at [275, 175] on button "Imprimir comprovante" at bounding box center [259, 175] width 57 height 11
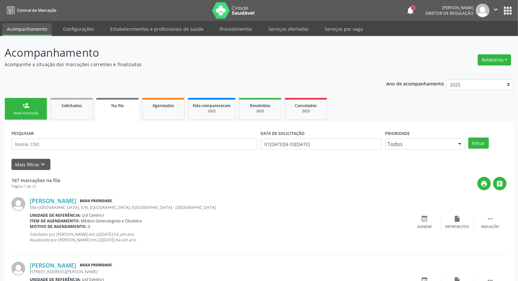
click at [27, 111] on div "Nova marcação" at bounding box center [25, 113] width 33 height 5
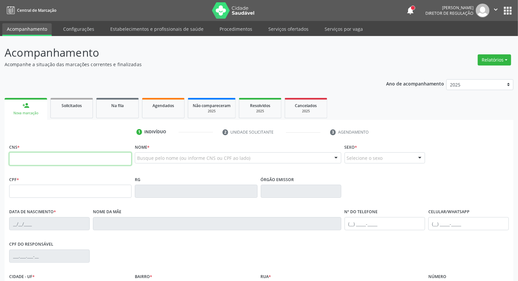
click at [50, 160] on input "text" at bounding box center [70, 158] width 122 height 13
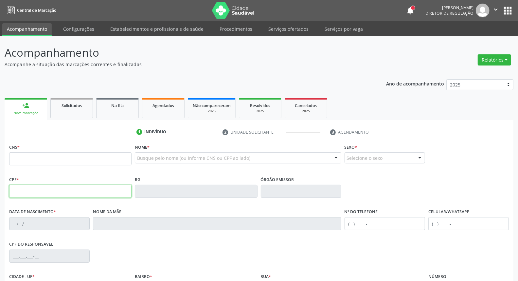
click at [28, 194] on input "text" at bounding box center [70, 190] width 122 height 13
type input "011.119.824-06"
type input "165 6791 2120 0004"
type input "24/05/1977"
type input "Maura Alves de Lima"
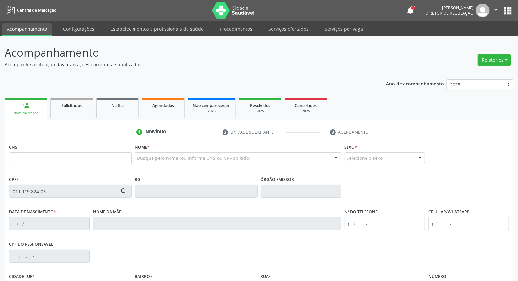
type input "[PHONE_NUMBER]"
type input "000.276.494-66"
type input "S/N"
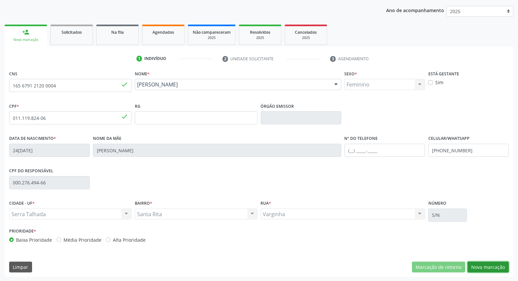
click at [504, 269] on button "Nova marcação" at bounding box center [487, 266] width 41 height 11
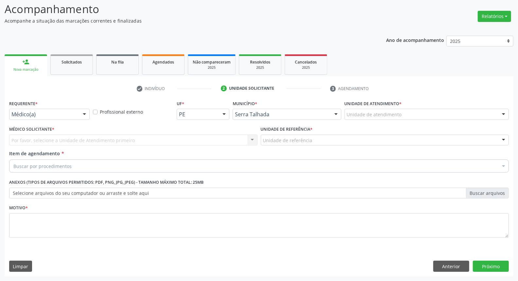
scroll to position [43, 0]
click at [68, 119] on div "Médico(a)" at bounding box center [49, 114] width 80 height 11
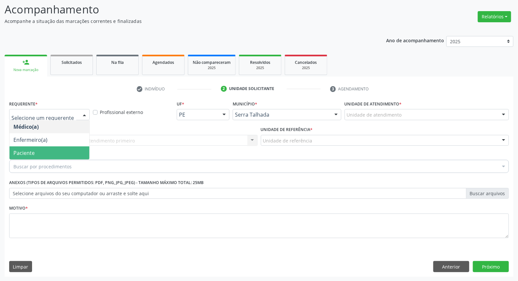
click at [55, 154] on span "Paciente" at bounding box center [49, 152] width 80 height 13
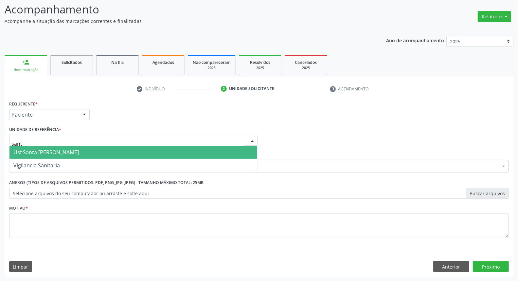
type input "santa"
click at [52, 152] on span "Usf Santa [PERSON_NAME]" at bounding box center [45, 151] width 65 height 7
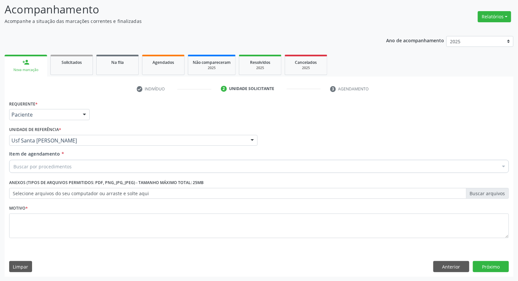
click at [53, 160] on div "Buscar por procedimentos" at bounding box center [258, 166] width 499 height 13
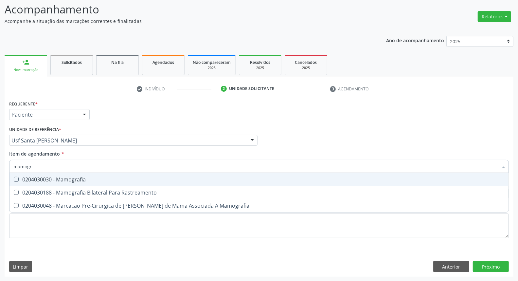
type input "mamogra"
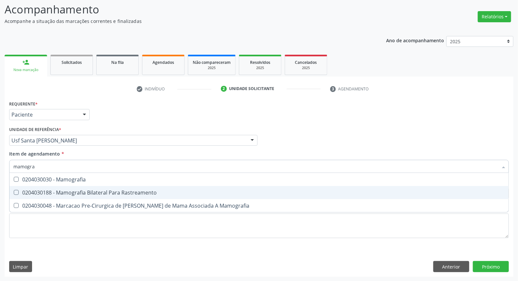
click at [50, 191] on div "0204030188 - Mamografia Bilateral Para Rastreamento" at bounding box center [258, 192] width 491 height 5
checkbox Rastreamento "true"
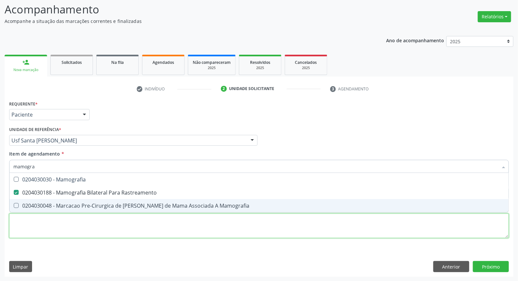
drag, startPoint x: 43, startPoint y: 228, endPoint x: 47, endPoint y: 221, distance: 8.0
click at [43, 226] on div "Requerente * Paciente Médico(a) Enfermeiro(a) Paciente Nenhum resultado encontr…" at bounding box center [258, 173] width 499 height 148
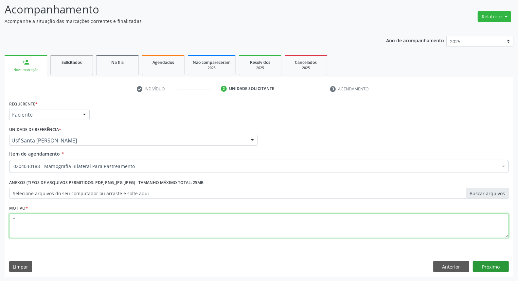
type textarea "*"
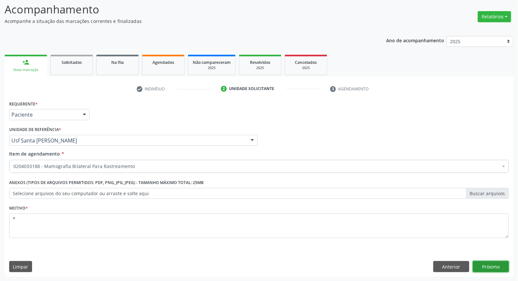
click at [481, 267] on button "Próximo" at bounding box center [491, 266] width 36 height 11
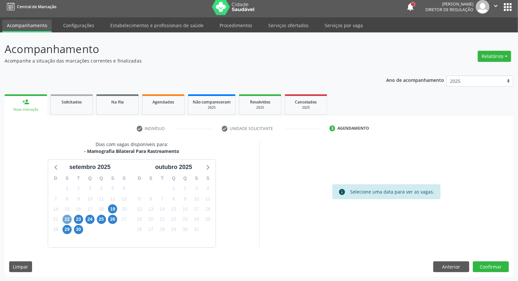
click at [67, 216] on span "22" at bounding box center [66, 219] width 9 height 9
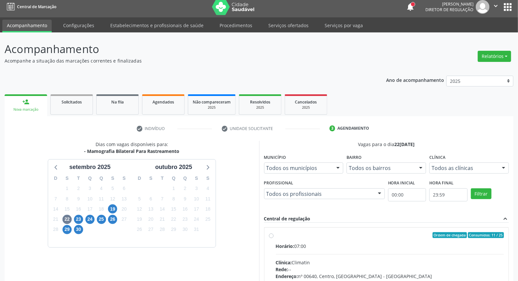
click at [342, 246] on div "Horário: 07:00" at bounding box center [390, 245] width 228 height 7
click at [273, 238] on input "Ordem de chegada Consumidos: 11 / 25 Horário: 07:00 Clínica: Climatin Rede: -- …" at bounding box center [271, 235] width 5 height 6
radio input "true"
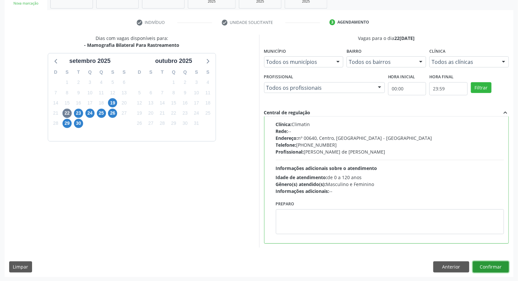
click at [488, 265] on button "Confirmar" at bounding box center [491, 266] width 36 height 11
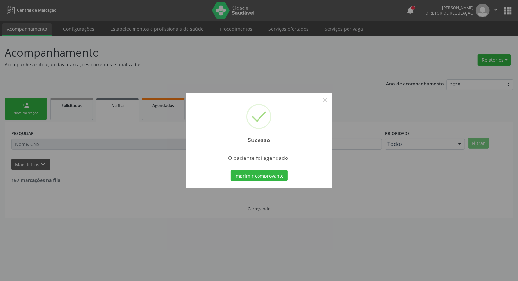
scroll to position [0, 0]
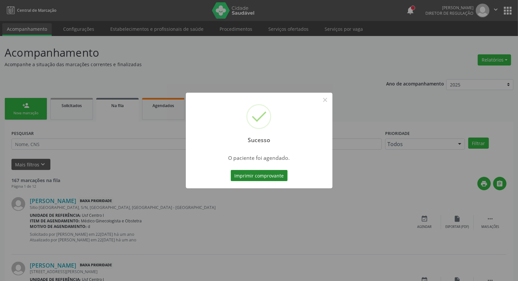
click at [250, 179] on button "Imprimir comprovante" at bounding box center [259, 175] width 57 height 11
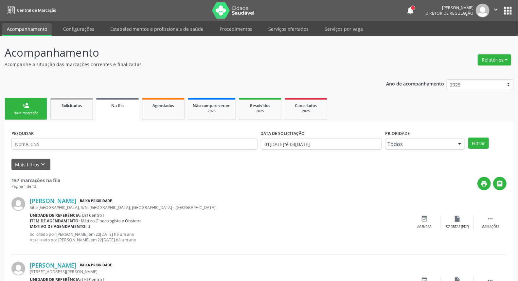
click at [27, 106] on div "person_add" at bounding box center [25, 105] width 7 height 7
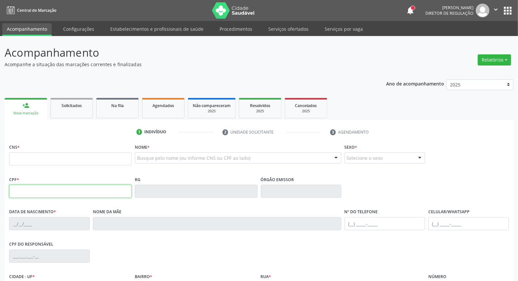
click at [41, 191] on input "text" at bounding box center [70, 190] width 122 height 13
type input "009.454.994-27"
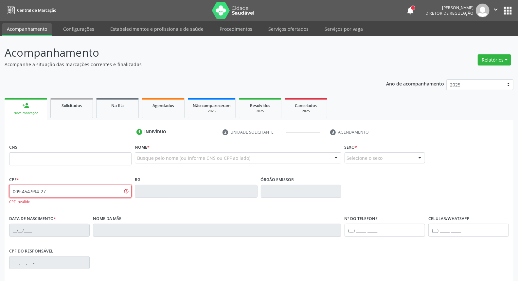
click at [53, 188] on input "009.454.994-27" at bounding box center [70, 190] width 122 height 13
click at [33, 162] on input "text" at bounding box center [70, 158] width 122 height 13
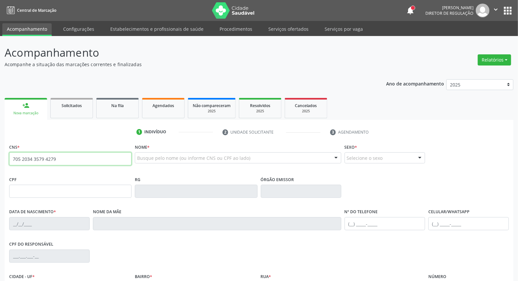
type input "705 2034 3579 4279"
type input "009.454.094-27"
type input "01/07/1976"
type input "Maria Ribeiro dos Santos"
type input "[PHONE_NUMBER]"
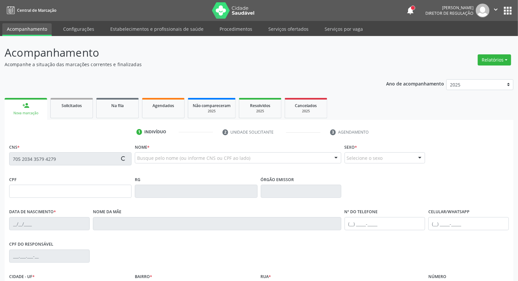
type input "[PHONE_NUMBER]"
type input "S/N"
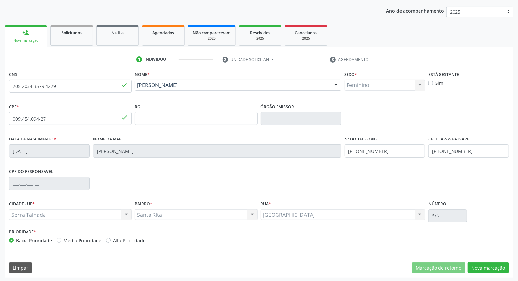
scroll to position [73, 0]
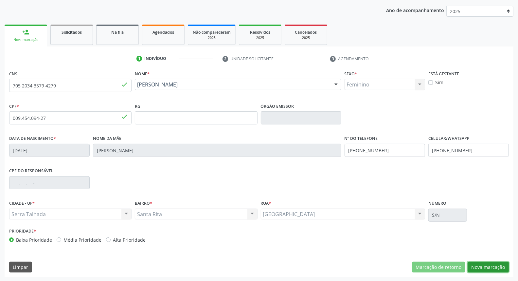
click at [489, 263] on button "Nova marcação" at bounding box center [487, 266] width 41 height 11
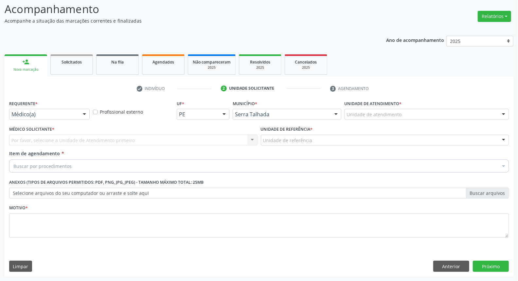
scroll to position [43, 0]
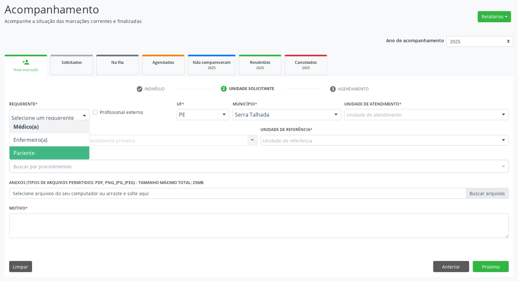
click at [58, 148] on span "Paciente" at bounding box center [49, 152] width 80 height 13
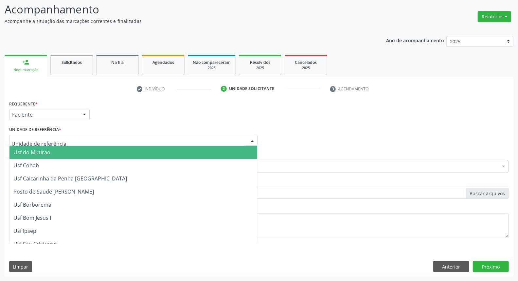
click at [60, 138] on div at bounding box center [133, 140] width 248 height 11
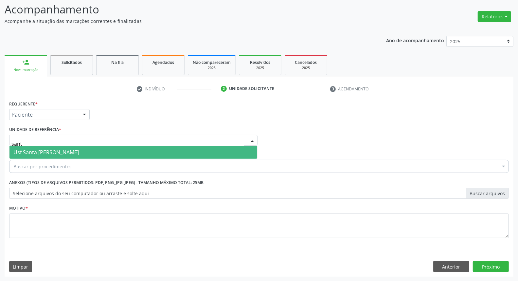
type input "santa"
click at [79, 152] on span "Usf Santa [PERSON_NAME]" at bounding box center [45, 151] width 65 height 7
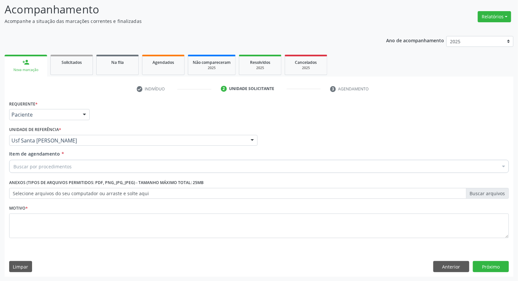
click at [82, 167] on div "Buscar por procedimentos" at bounding box center [258, 166] width 499 height 13
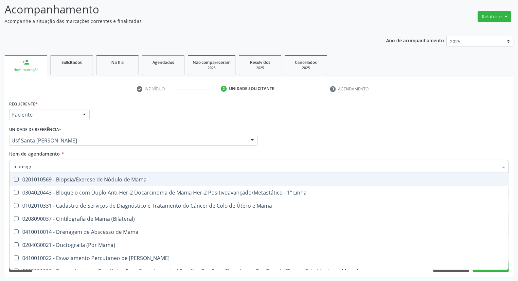
type input "mamogra"
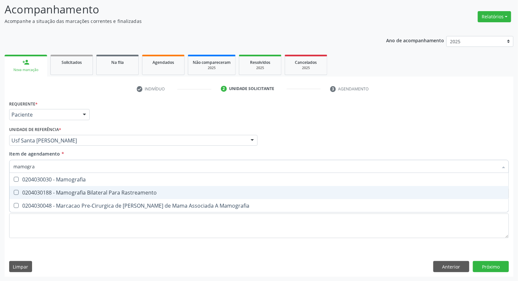
click at [110, 190] on div "0204030188 - Mamografia Bilateral Para Rastreamento" at bounding box center [258, 192] width 491 height 5
checkbox Rastreamento "true"
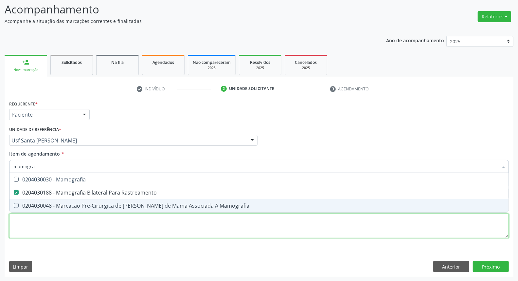
click at [100, 229] on div "Requerente * Paciente Médico(a) Enfermeiro(a) Paciente Nenhum resultado encontr…" at bounding box center [258, 173] width 499 height 148
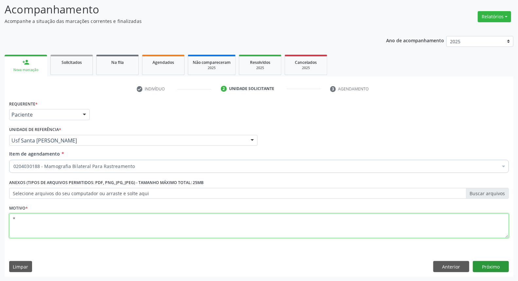
type textarea "*"
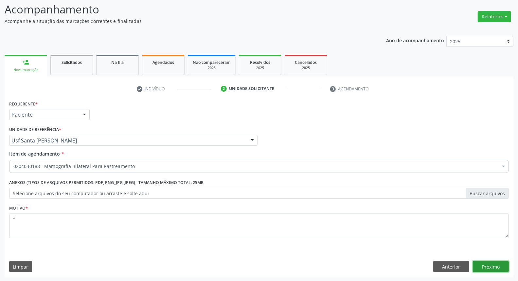
click at [489, 261] on button "Próximo" at bounding box center [491, 266] width 36 height 11
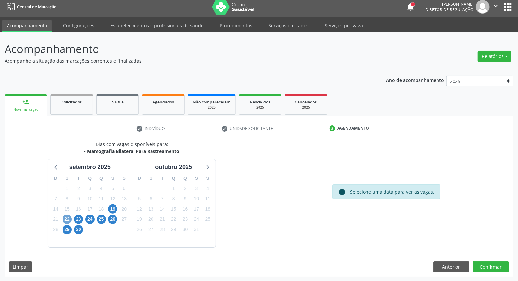
click at [67, 216] on span "22" at bounding box center [66, 219] width 9 height 9
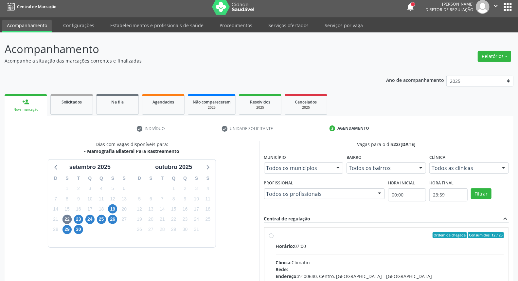
click at [334, 236] on div "Ordem de chegada Consumidos: 12 / 25" at bounding box center [390, 235] width 228 height 6
click at [273, 236] on input "Ordem de chegada Consumidos: 12 / 25 Horário: 07:00 Clínica: Climatin Rede: -- …" at bounding box center [271, 235] width 5 height 6
radio input "true"
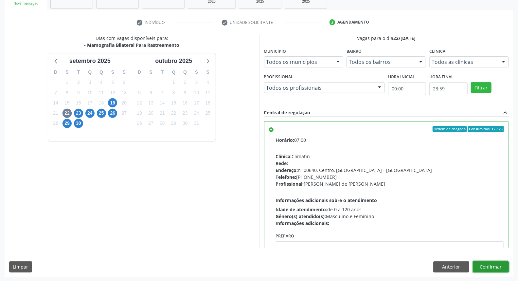
click at [486, 267] on button "Confirmar" at bounding box center [491, 266] width 36 height 11
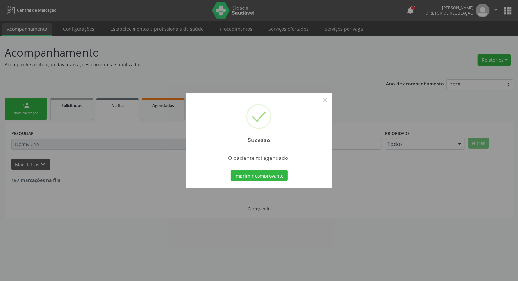
scroll to position [0, 0]
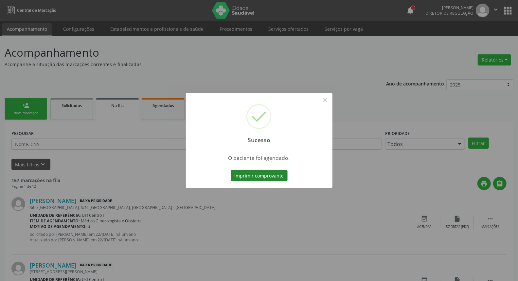
click at [258, 179] on button "Imprimir comprovante" at bounding box center [259, 175] width 57 height 11
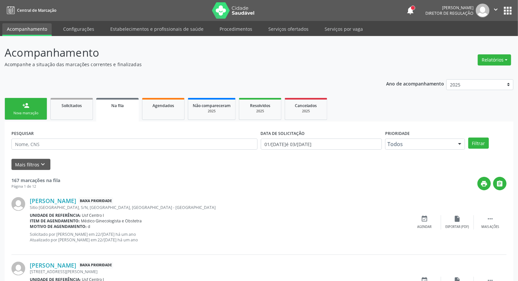
click at [25, 113] on div "Nova marcação" at bounding box center [25, 113] width 33 height 5
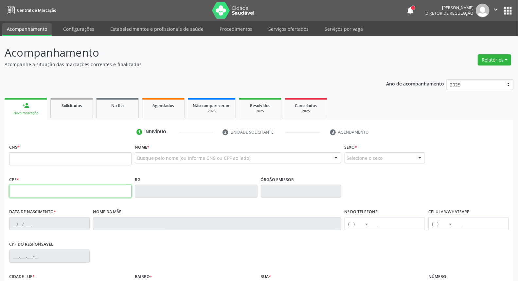
click at [38, 193] on input "text" at bounding box center [70, 190] width 122 height 13
type input "008.036.178-10"
type input "700 5053 2213 5553"
type input "05/12/1954"
type input "Maria Brasilino Delima"
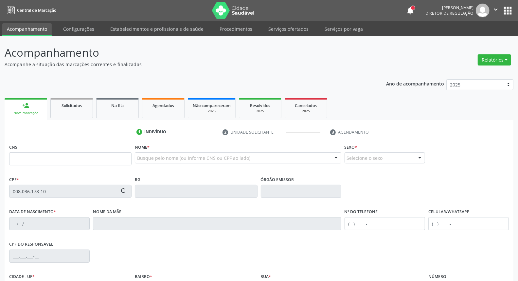
type input "[PHONE_NUMBER]"
type input "085.644.154-61"
type input "S/N"
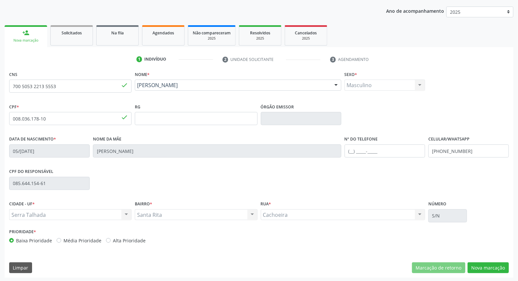
scroll to position [73, 0]
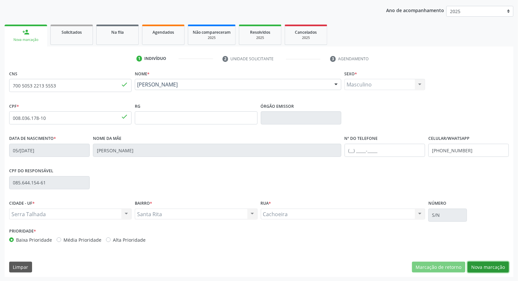
click at [496, 264] on button "Nova marcação" at bounding box center [487, 266] width 41 height 11
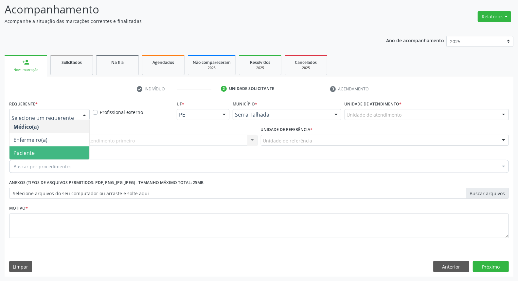
click at [52, 162] on div "Buscar por procedimentos" at bounding box center [258, 166] width 499 height 13
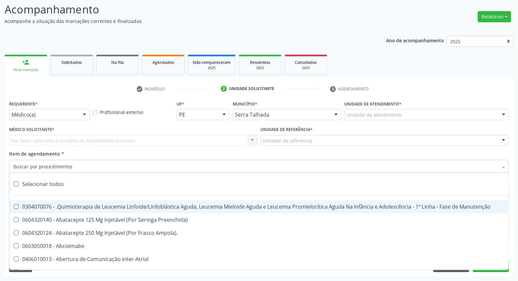
click at [52, 158] on div "Item de agendamento * Selecionar todos 0304070076 - .Quimioterapia de Leucemia …" at bounding box center [258, 160] width 499 height 21
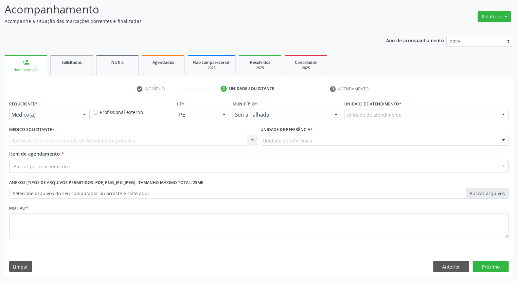
click at [53, 142] on div "Por favor, selecione a Unidade de Atendimento primeiro Nenhum resultado encontr…" at bounding box center [133, 140] width 248 height 11
click at [53, 138] on div "Por favor, selecione a Unidade de Atendimento primeiro Nenhum resultado encontr…" at bounding box center [133, 140] width 248 height 11
click at [51, 138] on div "Por favor, selecione a Unidade de Atendimento primeiro Nenhum resultado encontr…" at bounding box center [133, 140] width 248 height 11
click at [55, 119] on div "Médico(a)" at bounding box center [49, 114] width 80 height 11
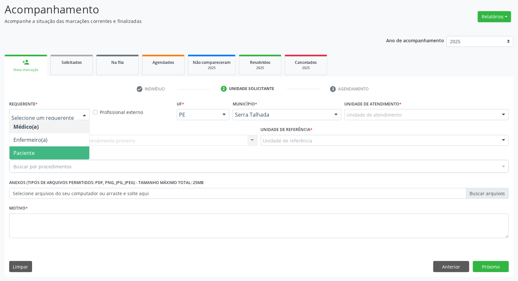
click at [46, 148] on span "Paciente" at bounding box center [49, 152] width 80 height 13
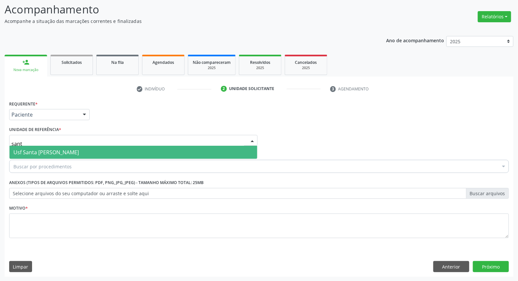
type input "santa"
click at [50, 151] on span "Usf Santa [PERSON_NAME]" at bounding box center [45, 151] width 65 height 7
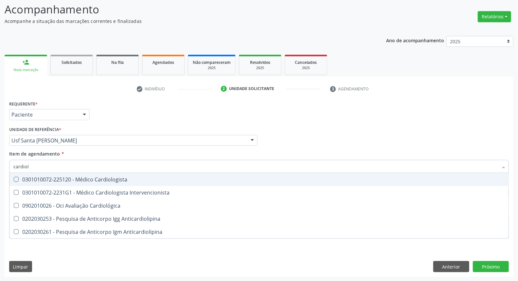
type input "cardiolo"
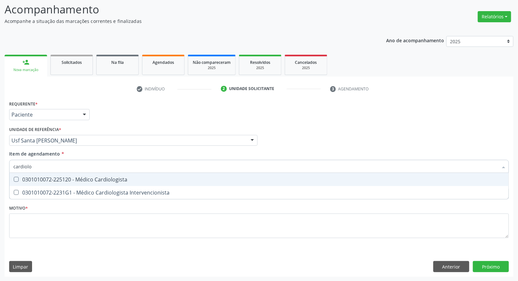
click at [50, 180] on div "0301010072-225120 - Médico Cardiologista" at bounding box center [258, 179] width 491 height 5
checkbox Cardiologista "true"
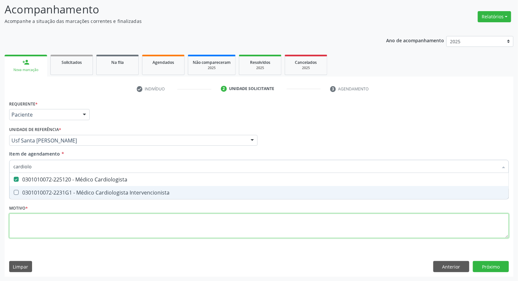
click at [52, 226] on div "Requerente * Paciente Médico(a) Enfermeiro(a) Paciente Nenhum resultado encontr…" at bounding box center [258, 173] width 499 height 148
checkbox Intervencionista "true"
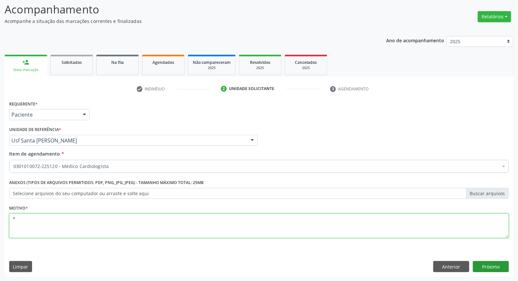
type textarea "*"
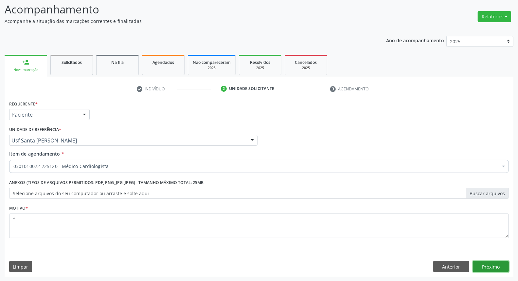
click at [493, 267] on button "Próximo" at bounding box center [491, 266] width 36 height 11
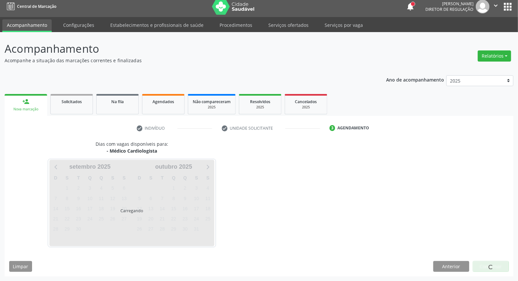
scroll to position [4, 0]
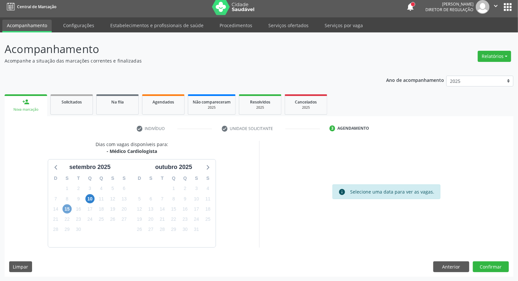
click at [69, 208] on span "15" at bounding box center [66, 208] width 9 height 9
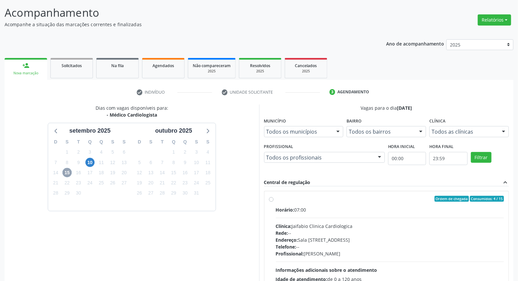
scroll to position [98, 0]
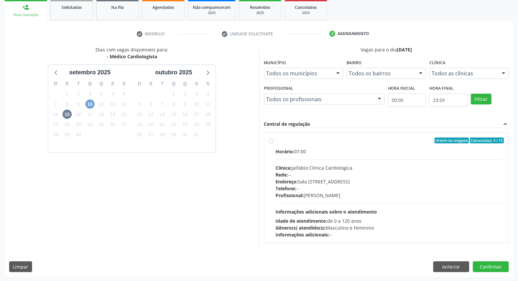
click at [91, 104] on span "10" at bounding box center [89, 103] width 9 height 9
click at [345, 151] on div "Horário: 13:00" at bounding box center [390, 151] width 228 height 7
click at [273, 143] on input "Ordem de chegada Consumidos: 3 / 10 Horário: 13:00 Clínica: Centro de Reabilita…" at bounding box center [271, 140] width 5 height 6
radio input "true"
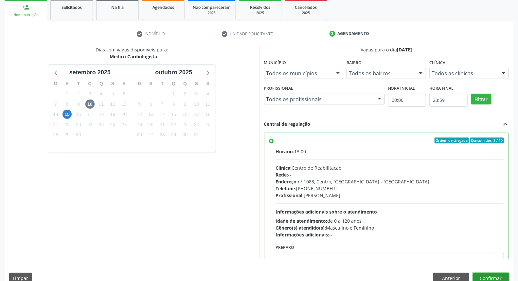
click at [491, 275] on button "Confirmar" at bounding box center [491, 277] width 36 height 11
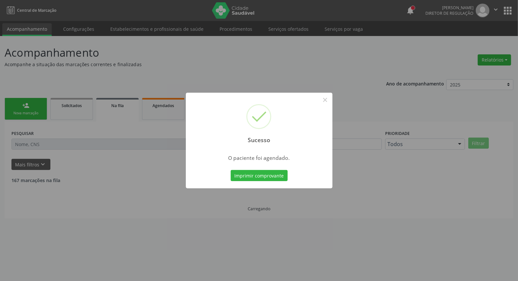
scroll to position [0, 0]
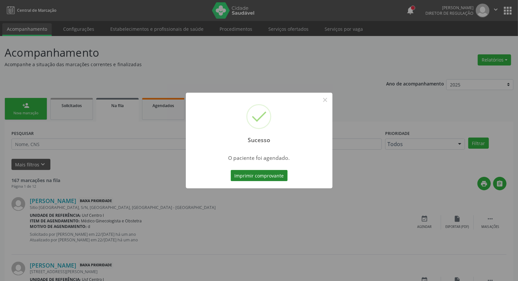
click at [263, 178] on button "Imprimir comprovante" at bounding box center [259, 175] width 57 height 11
